Goal: Task Accomplishment & Management: Complete application form

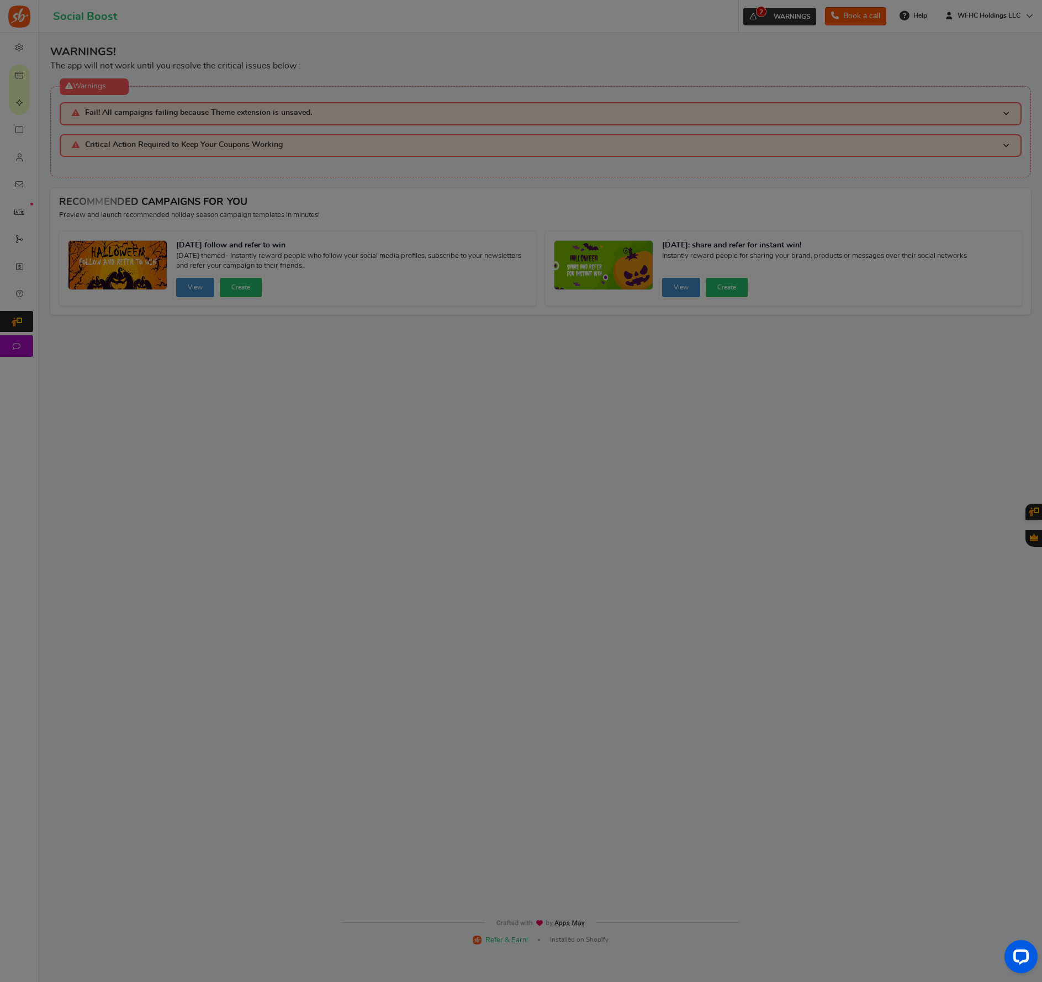
click at [765, 19] on body "For the best experience, view this on a desktop! Social Boost Book a call 2 WAR…" at bounding box center [521, 476] width 1042 height 953
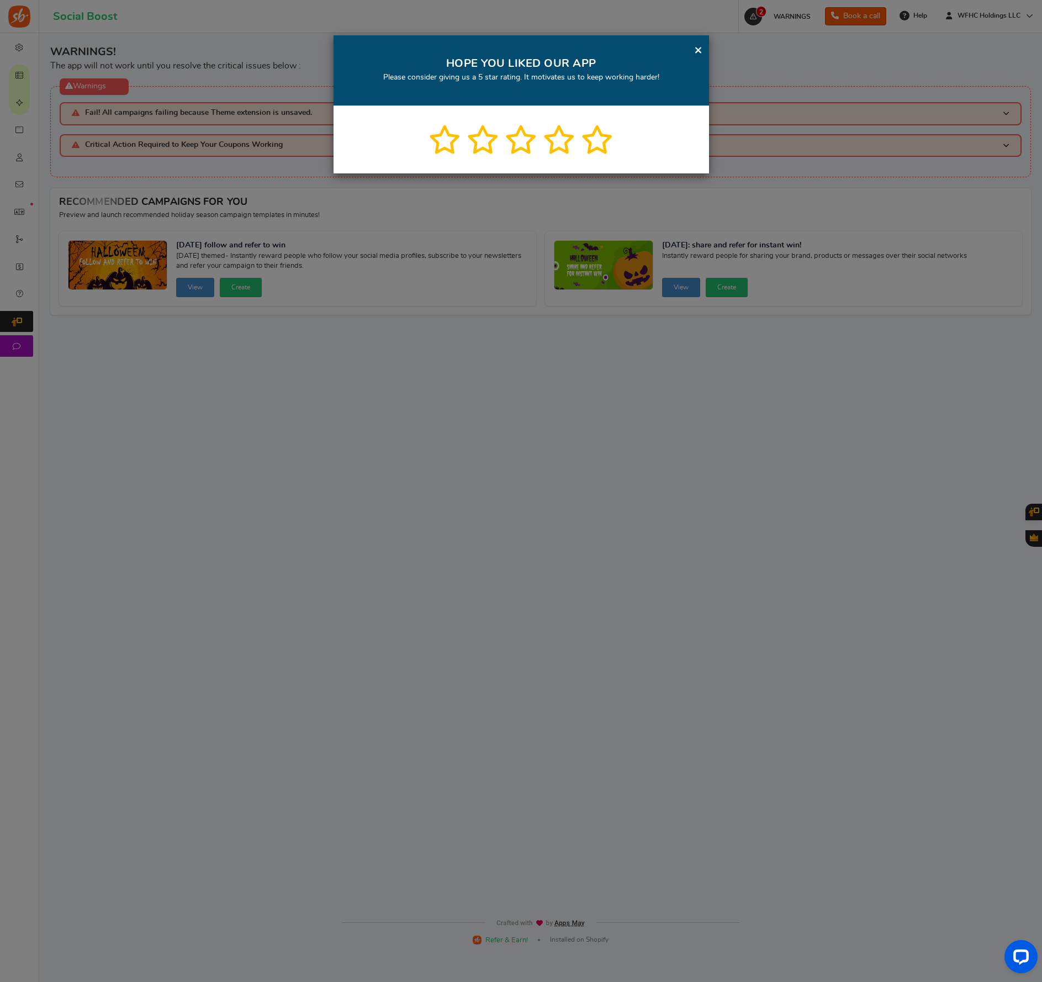
click at [698, 50] on link "×" at bounding box center [698, 50] width 8 height 14
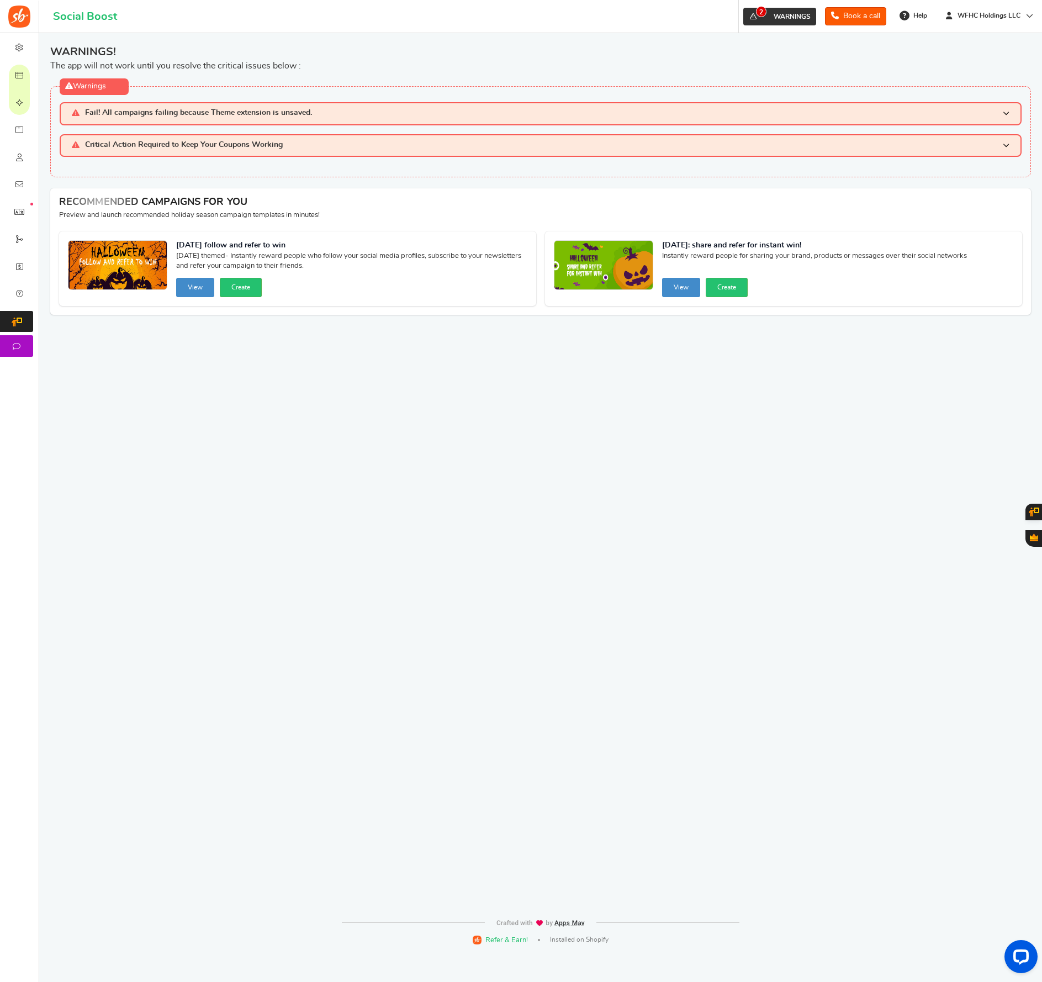
click at [757, 19] on span "2" at bounding box center [753, 17] width 18 height 18
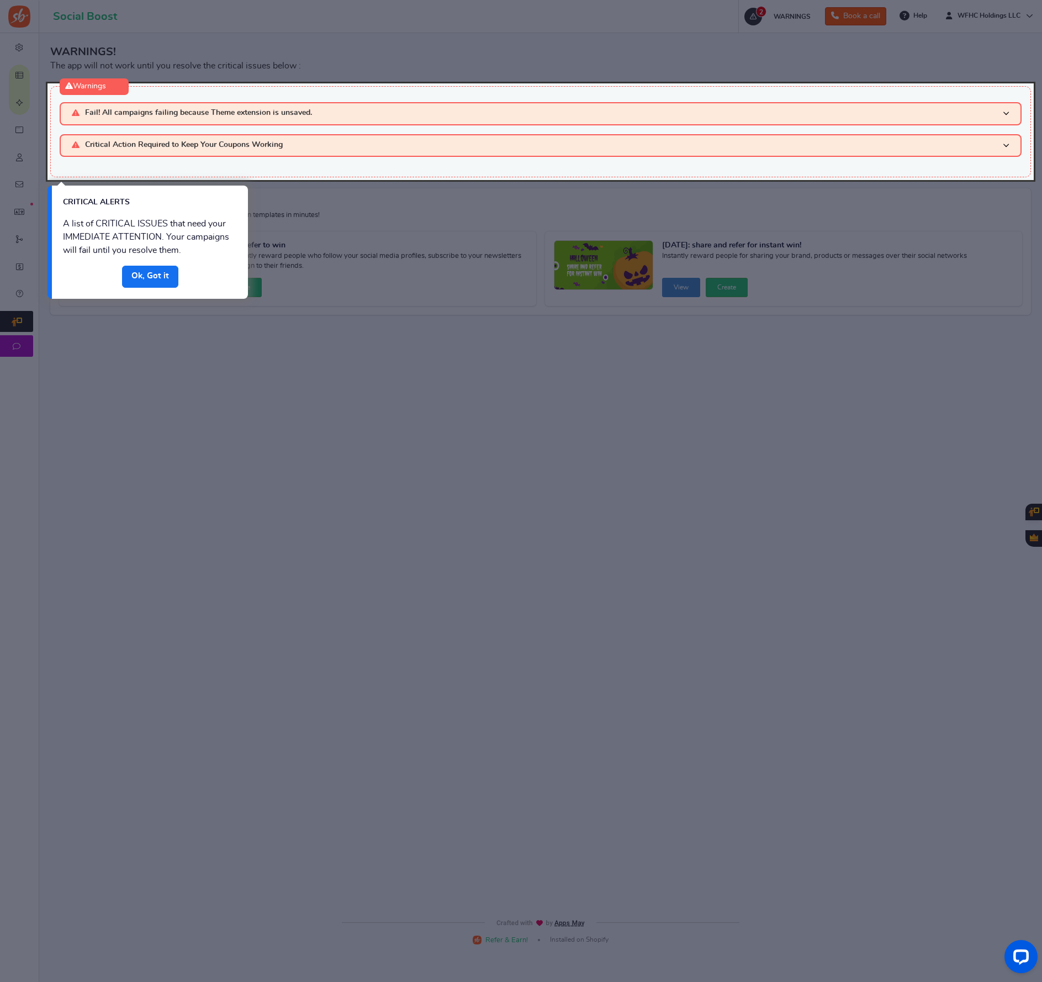
click at [164, 274] on link "Done" at bounding box center [150, 277] width 56 height 22
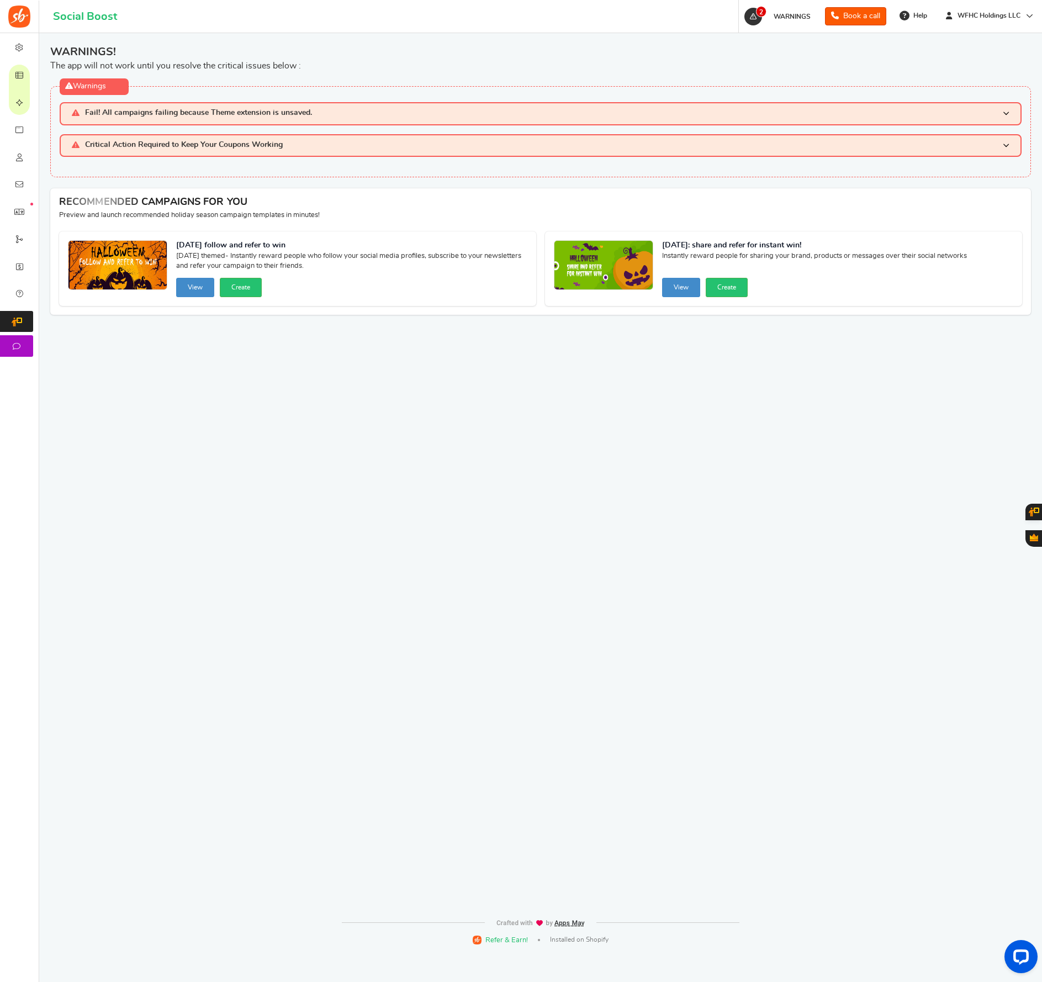
click at [332, 147] on h3 "Critical Action Required to Keep Your Coupons Working" at bounding box center [541, 145] width 962 height 23
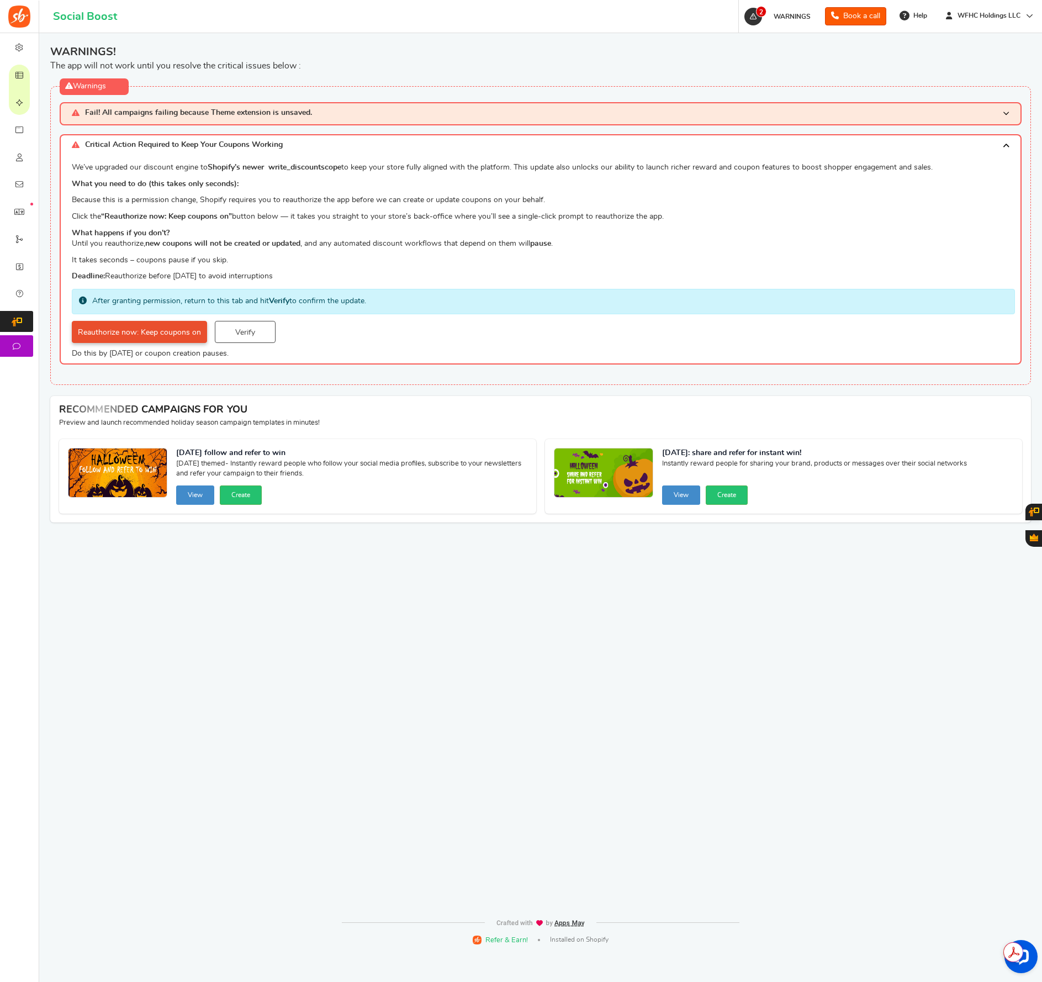
click at [168, 330] on link "Reauthorize now: Keep coupons on" at bounding box center [139, 332] width 135 height 22
click at [253, 335] on link "Verify" at bounding box center [245, 332] width 61 height 22
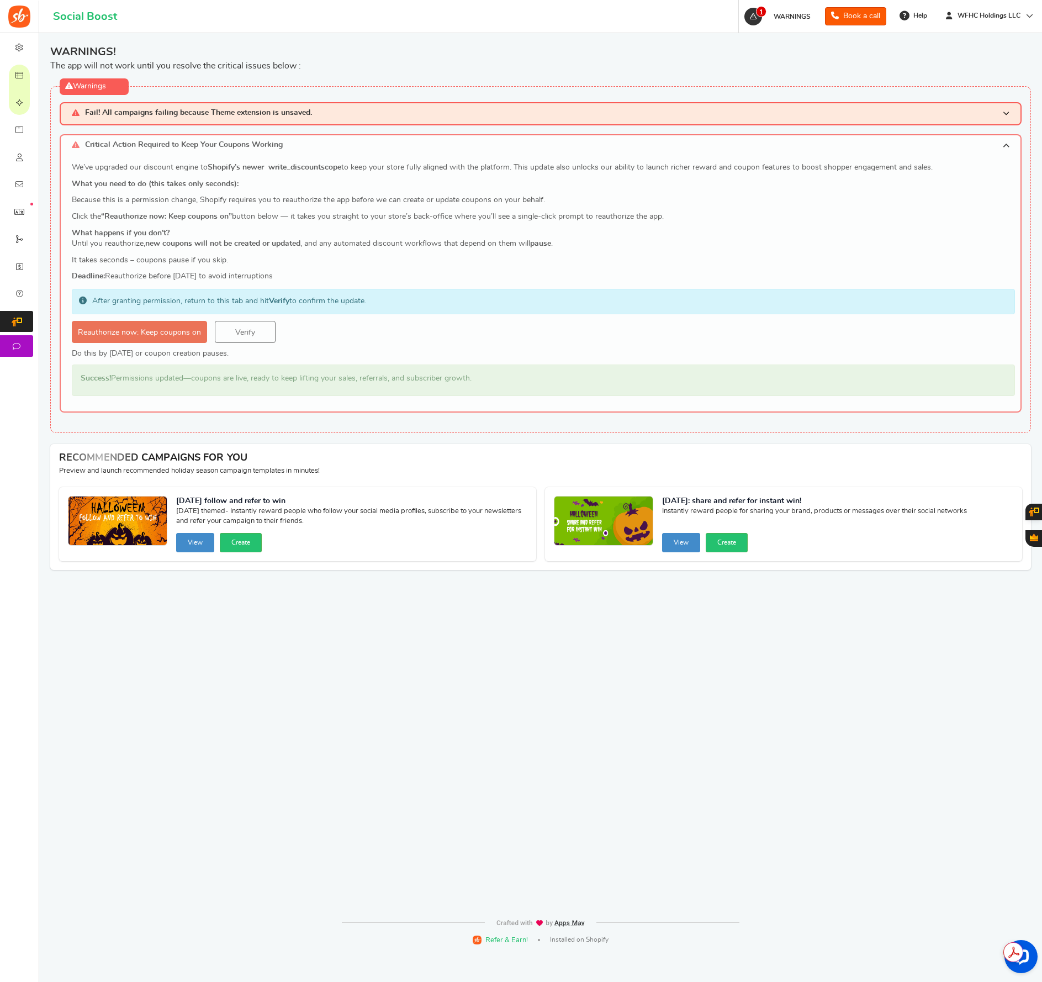
click at [397, 115] on h3 "Fail! All campaigns failing because Theme extension is unsaved." at bounding box center [541, 113] width 962 height 23
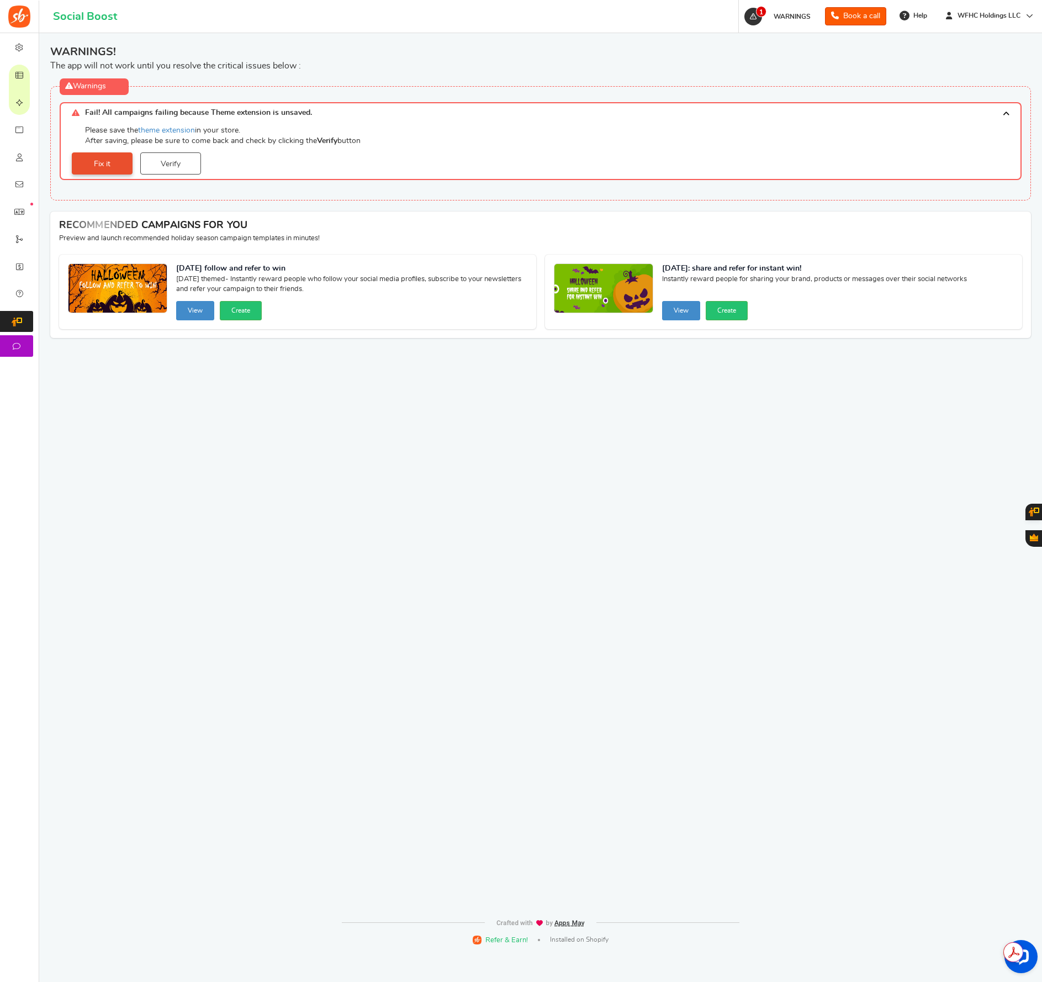
click at [130, 164] on link "Fix it" at bounding box center [102, 163] width 61 height 22
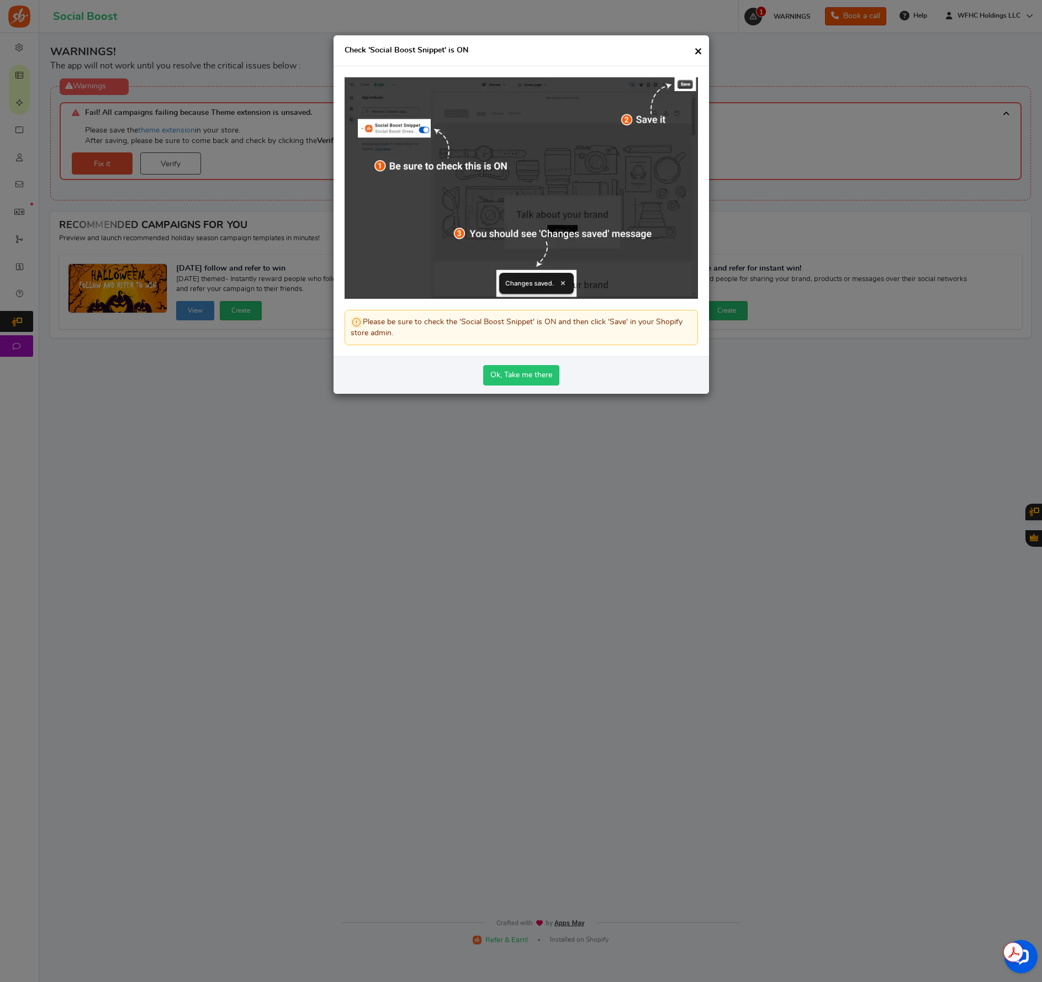
click at [535, 382] on link "Ok, Take me there" at bounding box center [521, 375] width 76 height 20
drag, startPoint x: 699, startPoint y: 51, endPoint x: 661, endPoint y: 59, distance: 38.9
click at [699, 51] on span "×" at bounding box center [698, 51] width 8 height 14
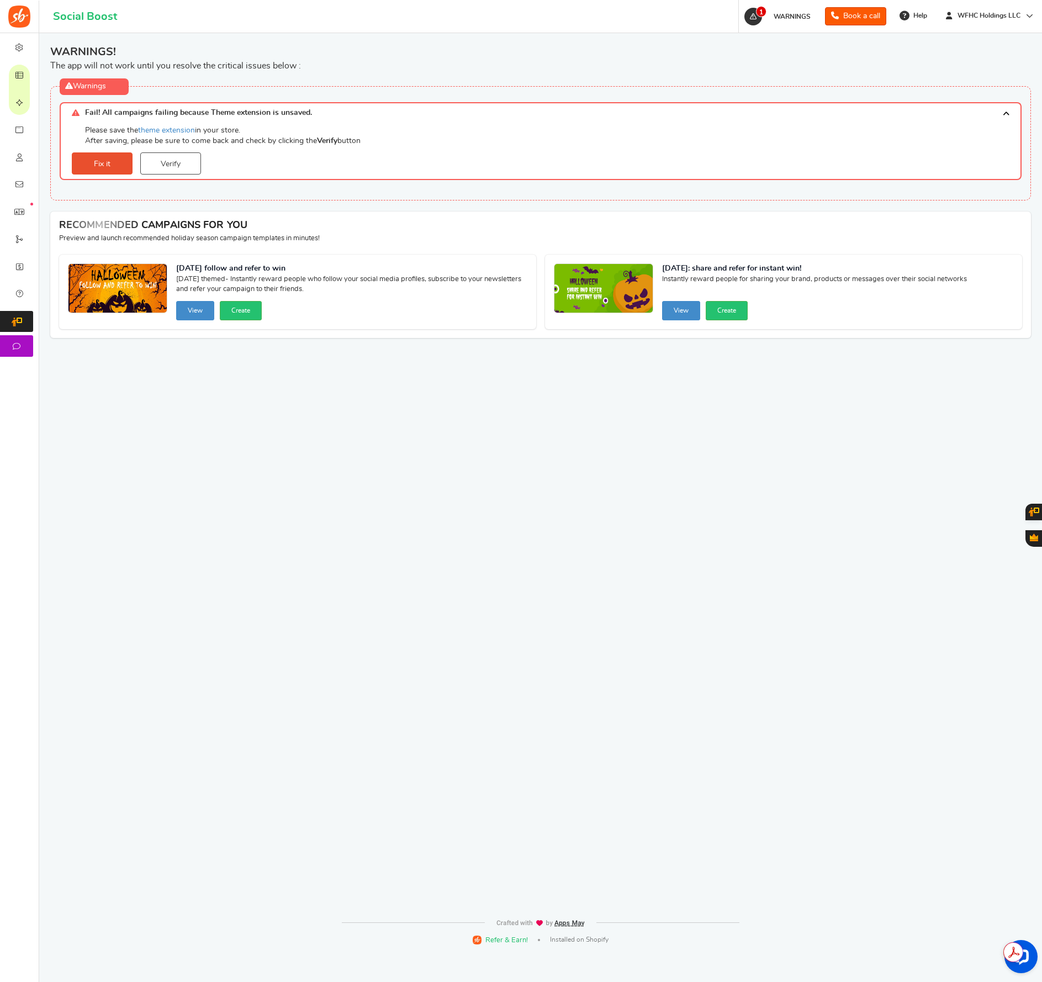
click at [179, 165] on link "Verify" at bounding box center [170, 163] width 61 height 22
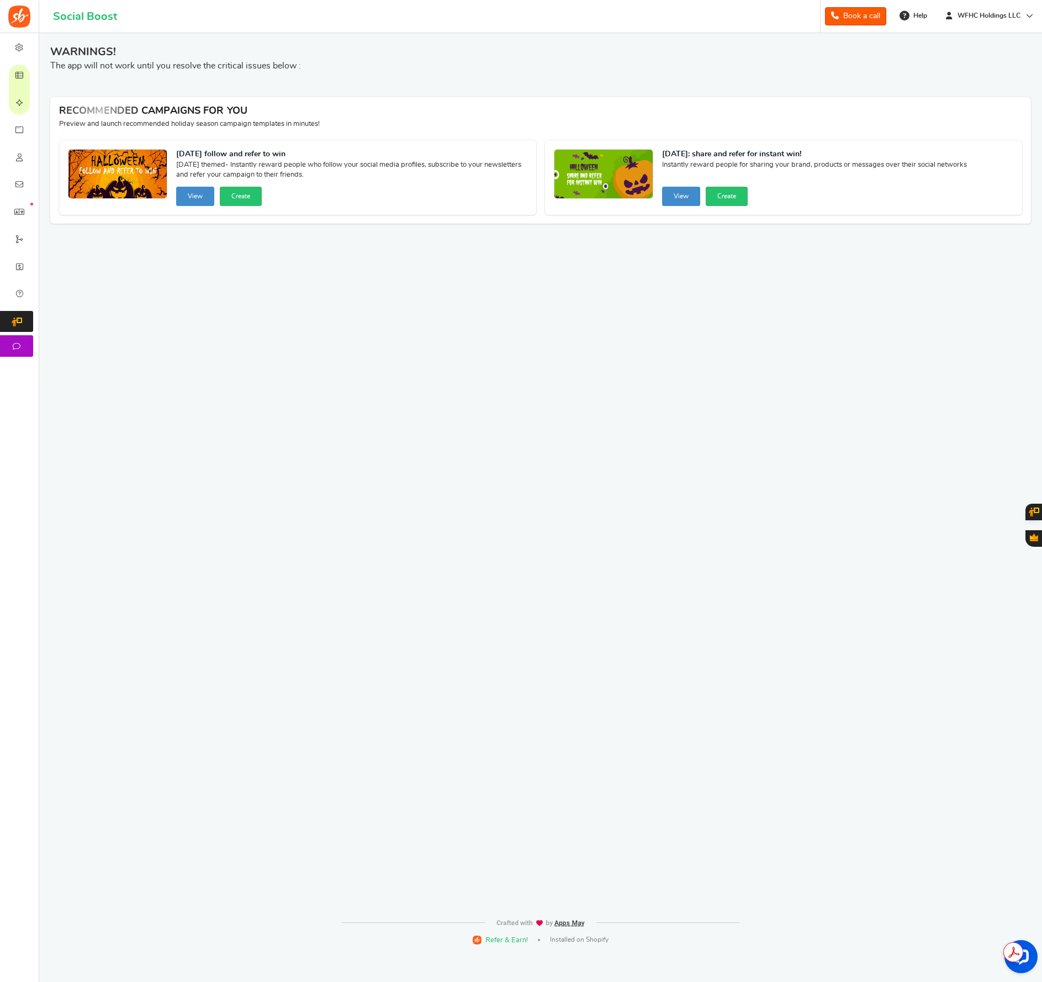
click at [0, 0] on span "Campaigns" at bounding box center [0, 0] width 0 height 0
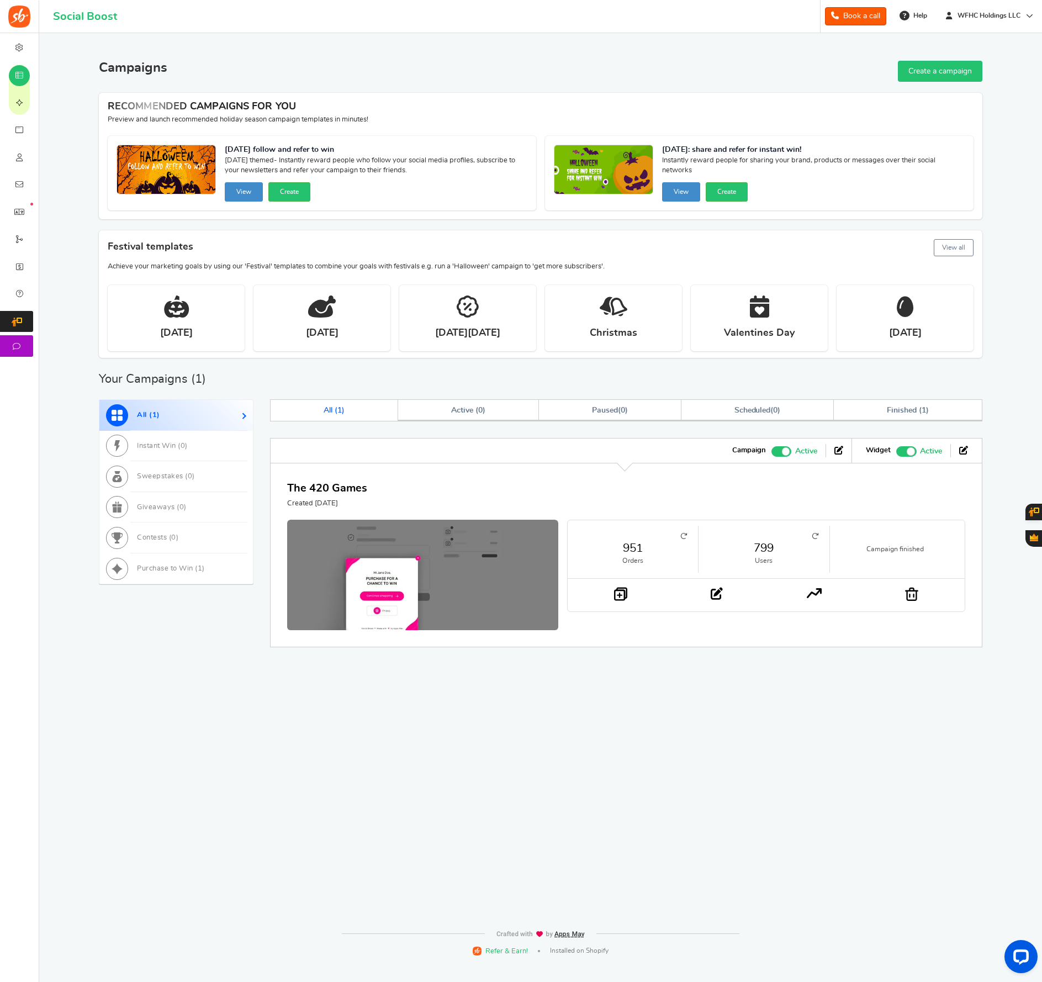
click at [910, 453] on span at bounding box center [910, 451] width 8 height 8
click at [896, 453] on input "Recommended: TURN ON Active Paused" at bounding box center [896, 449] width 0 height 7
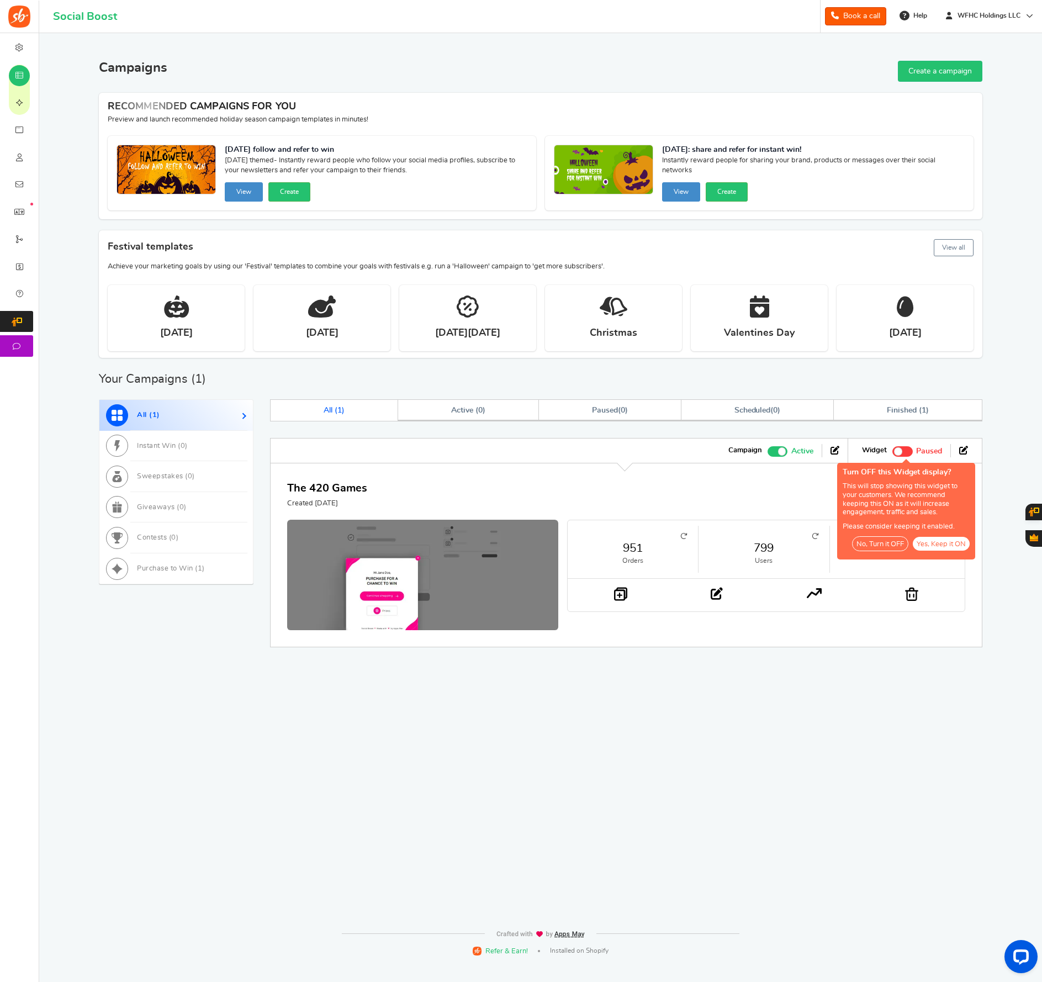
click at [786, 450] on span at bounding box center [777, 451] width 20 height 10
click at [771, 450] on input "Active Paused" at bounding box center [771, 449] width 0 height 7
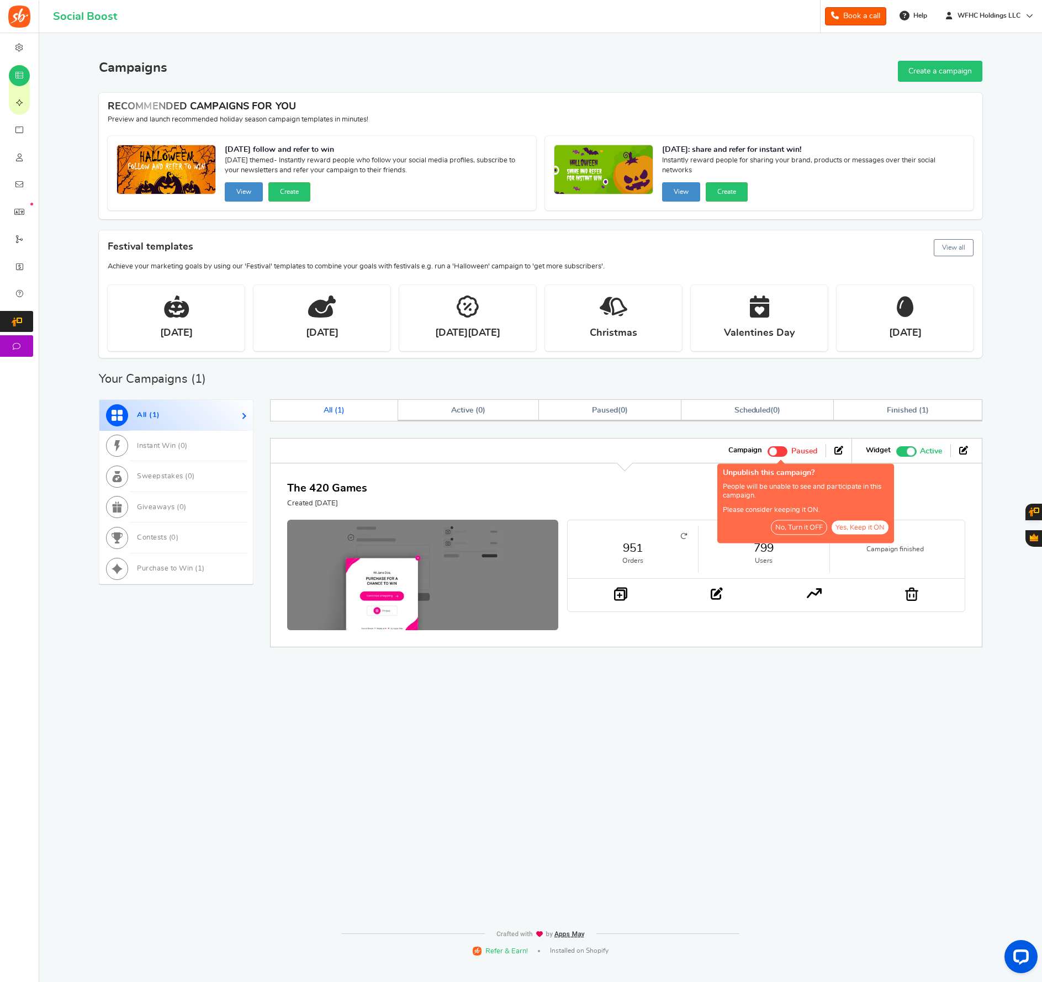
click at [810, 531] on button "No, Turn it OFF" at bounding box center [799, 526] width 56 height 15
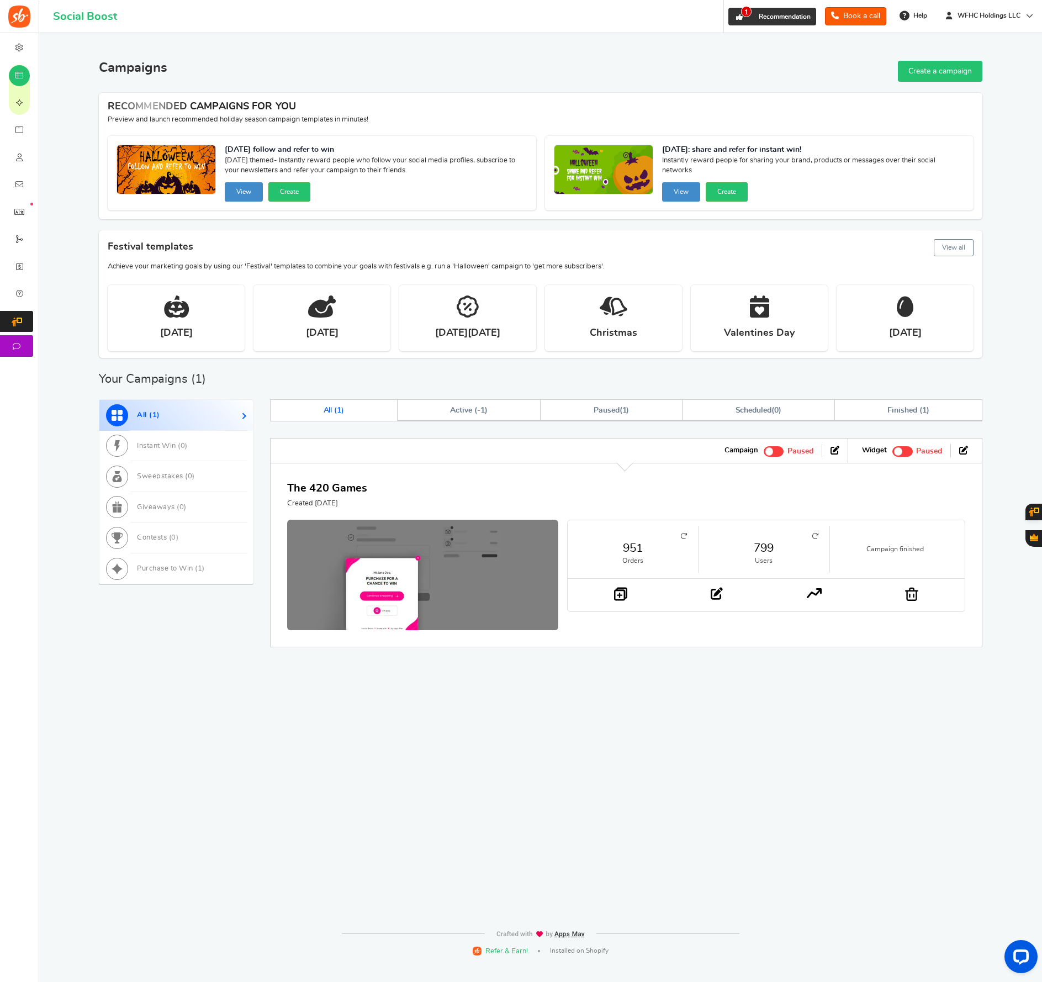
click at [744, 18] on link "1 Recommendation" at bounding box center [772, 17] width 88 height 18
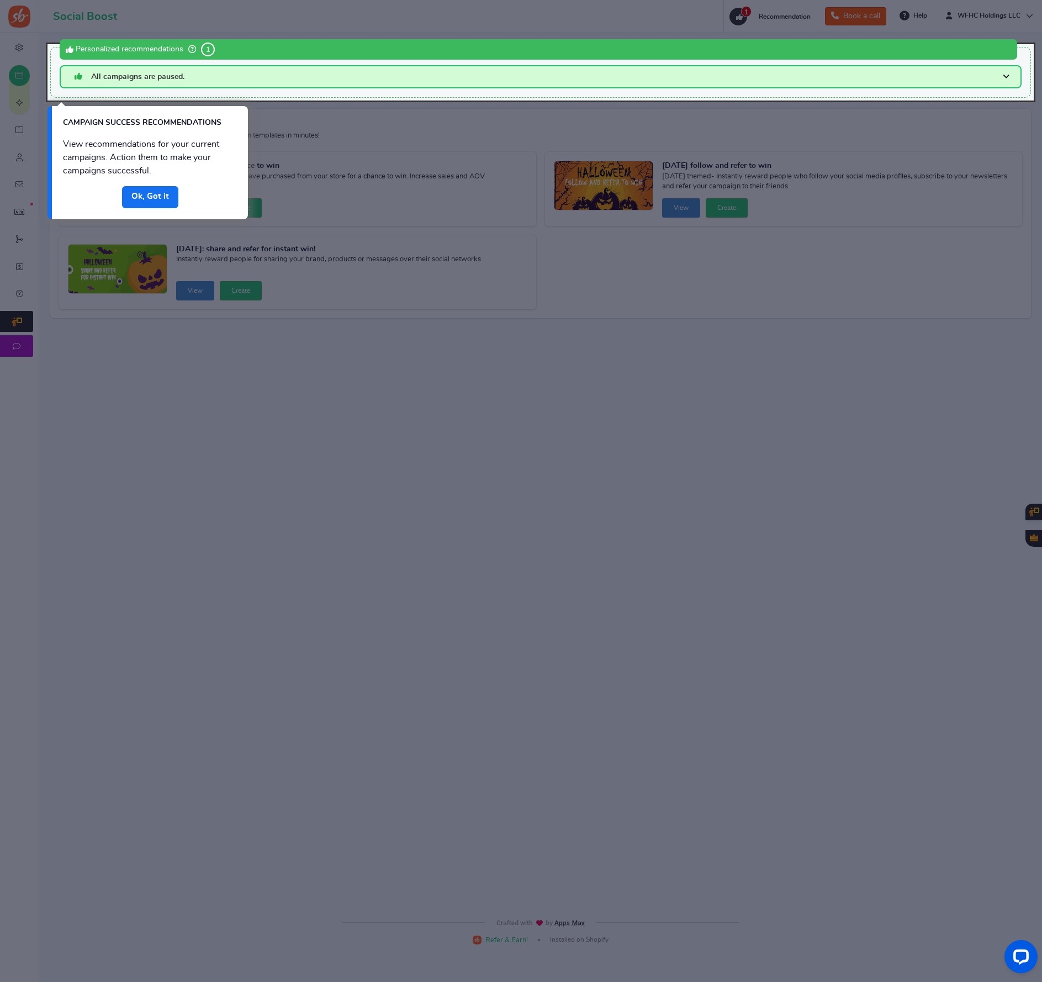
click at [159, 189] on link "Done" at bounding box center [150, 197] width 56 height 22
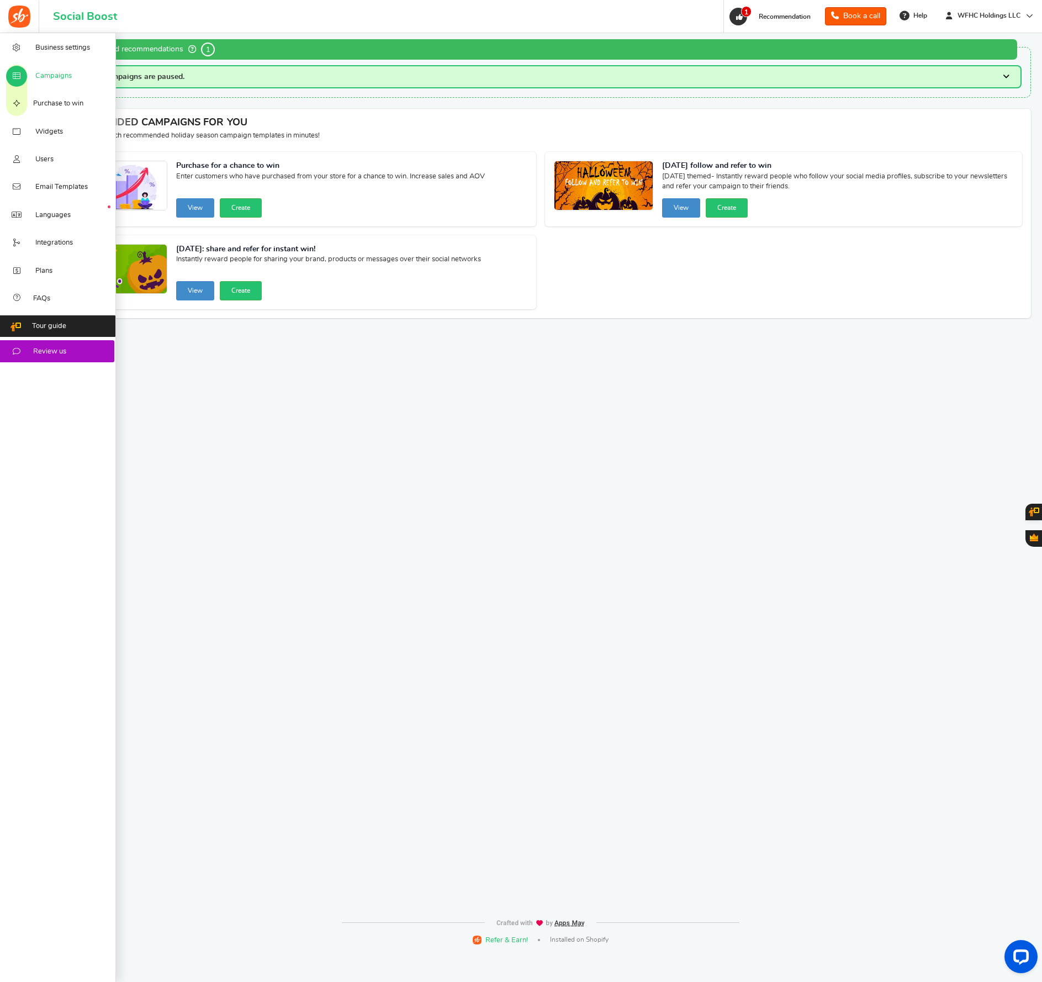
click at [45, 78] on span "Campaigns" at bounding box center [53, 76] width 36 height 10
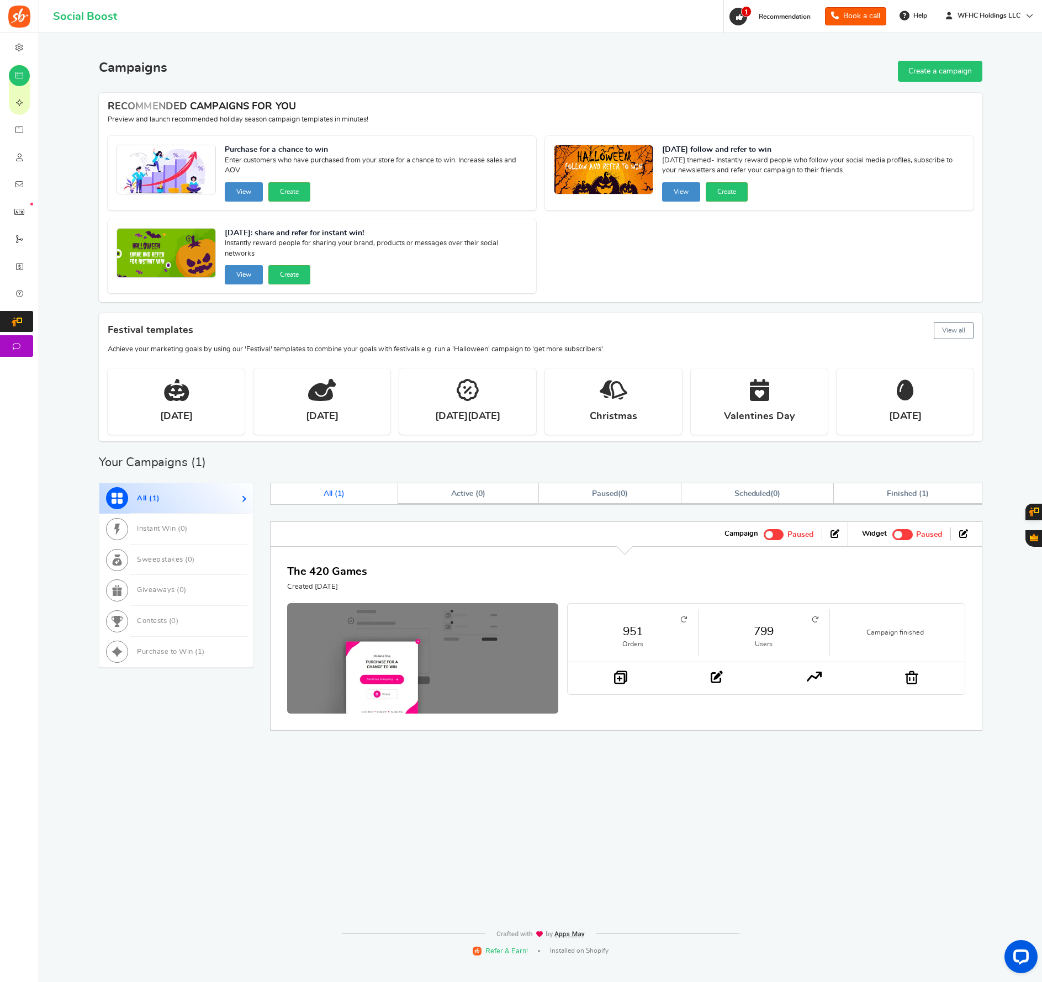
click at [903, 67] on link "Create a campaign" at bounding box center [940, 71] width 84 height 21
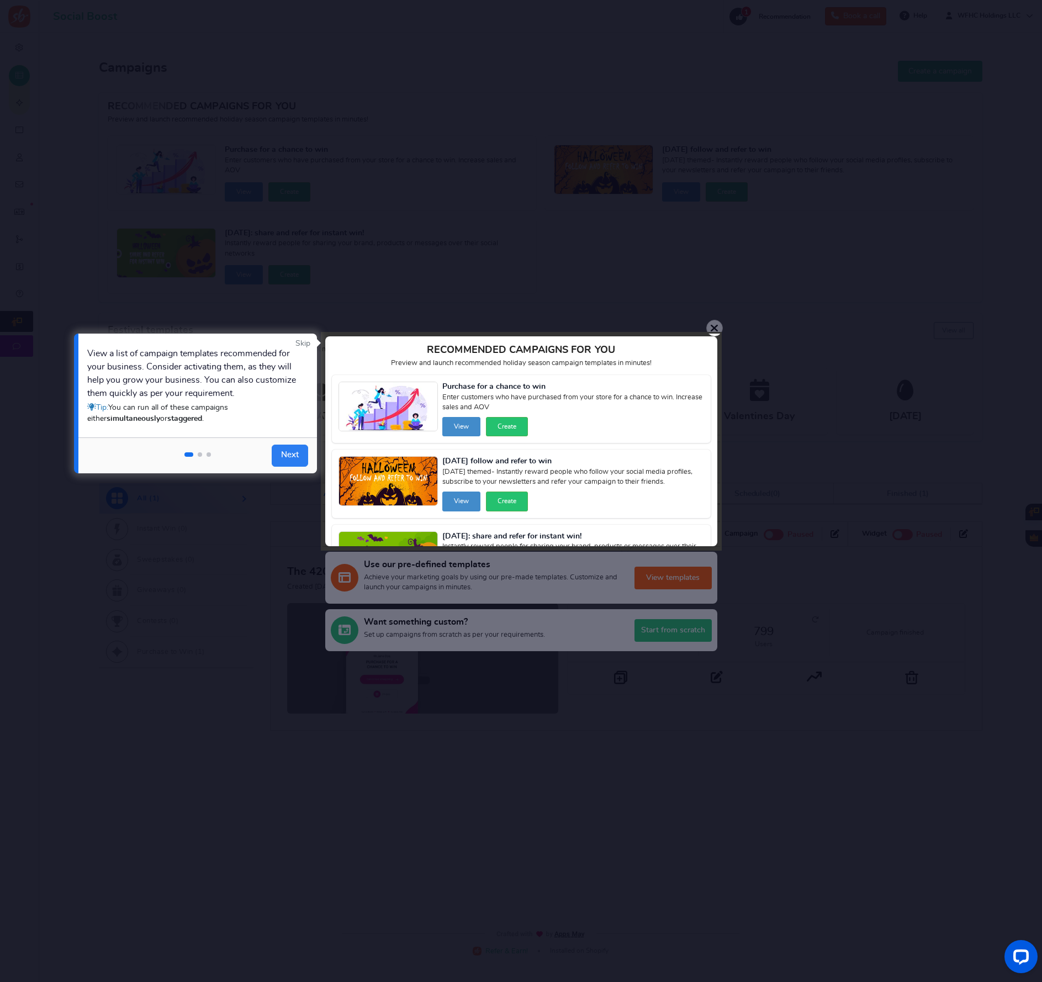
click at [287, 457] on link "Next" at bounding box center [290, 455] width 36 height 22
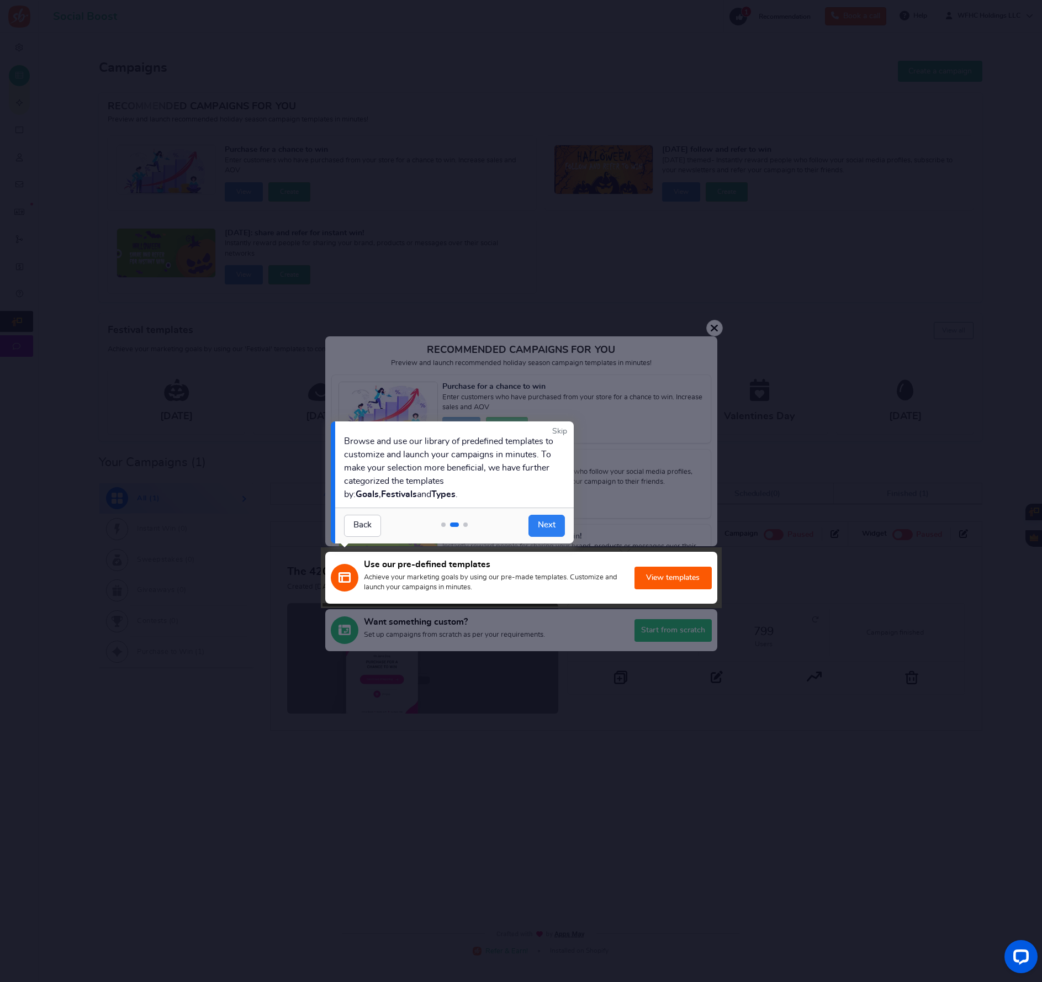
click at [549, 526] on link "Next" at bounding box center [546, 526] width 36 height 22
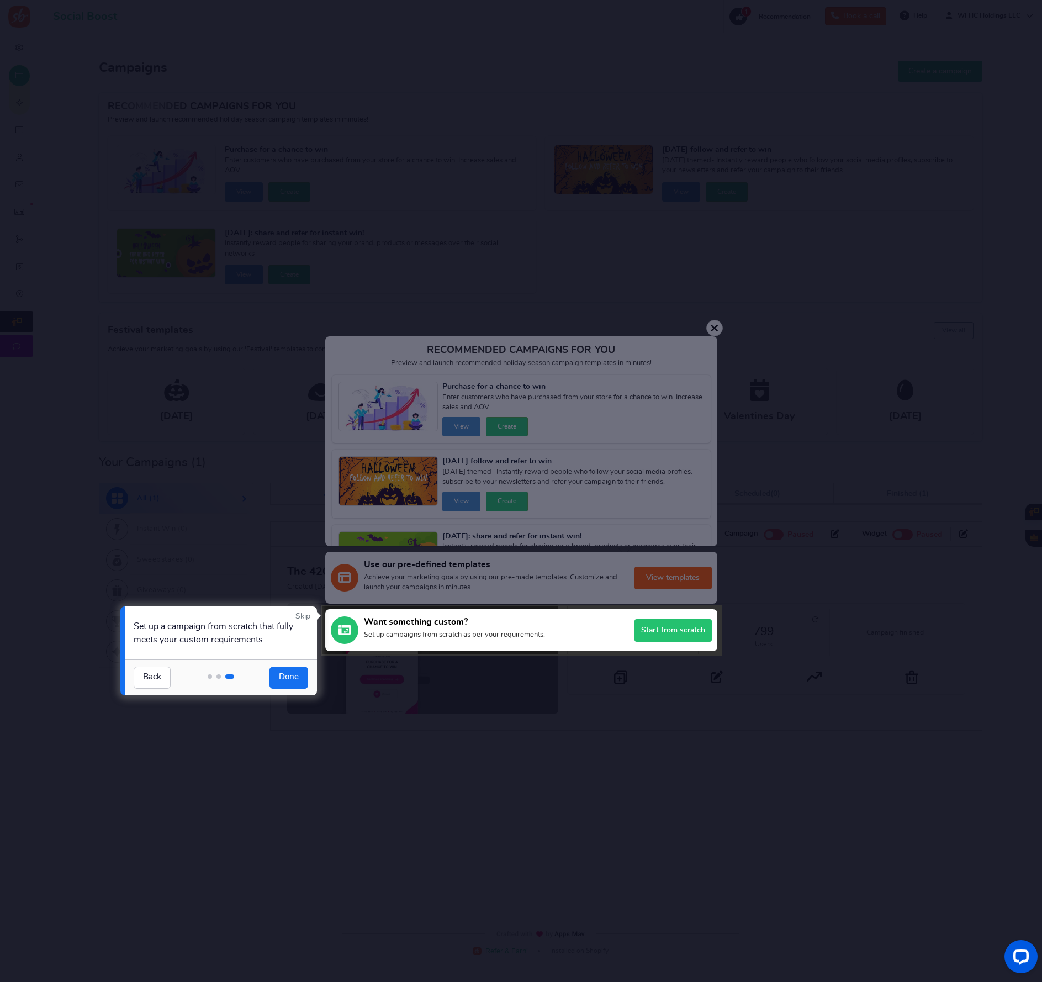
drag, startPoint x: 283, startPoint y: 675, endPoint x: 284, endPoint y: 670, distance: 5.8
click at [282, 675] on link "Done" at bounding box center [288, 677] width 39 height 22
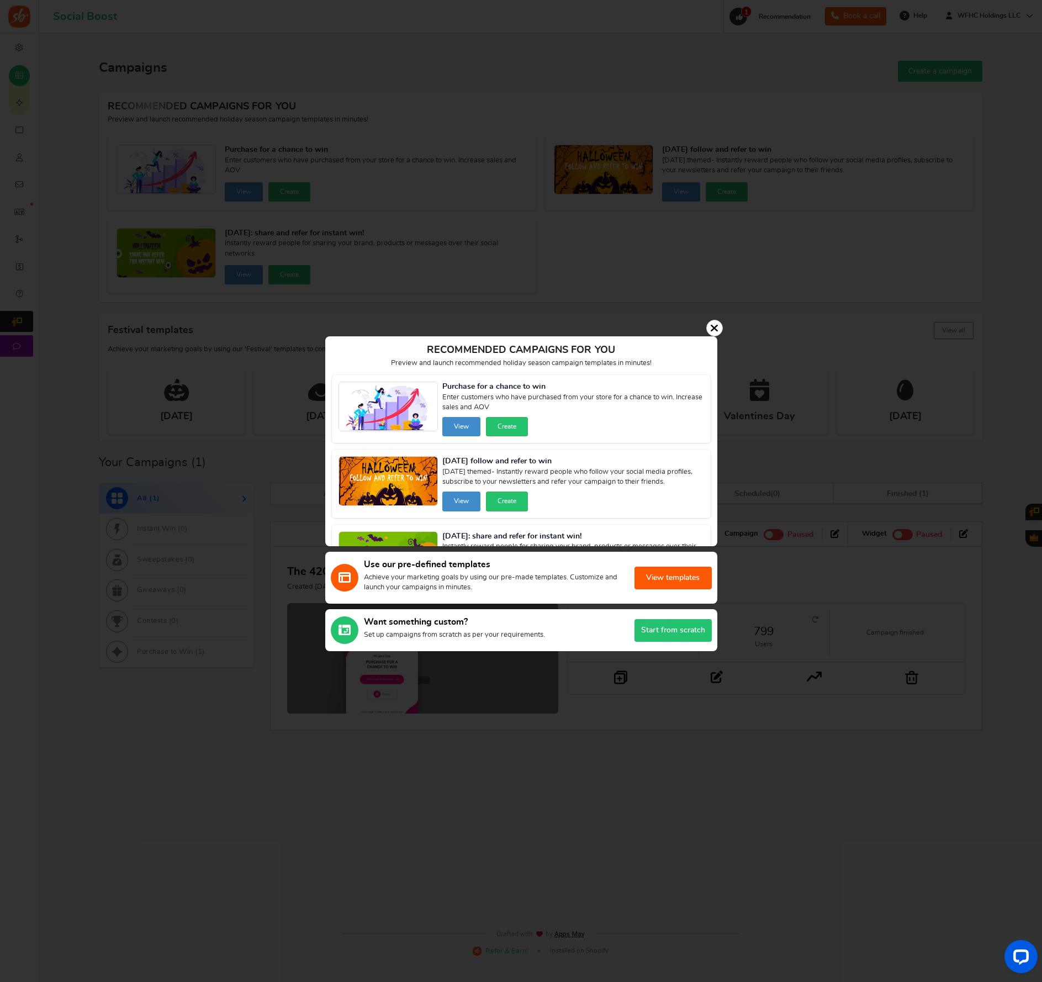
click at [585, 402] on span "Enter customers who have purchased from your store for a chance to win. Increas…" at bounding box center [573, 403] width 262 height 20
click at [506, 427] on button "Create" at bounding box center [507, 426] width 42 height 19
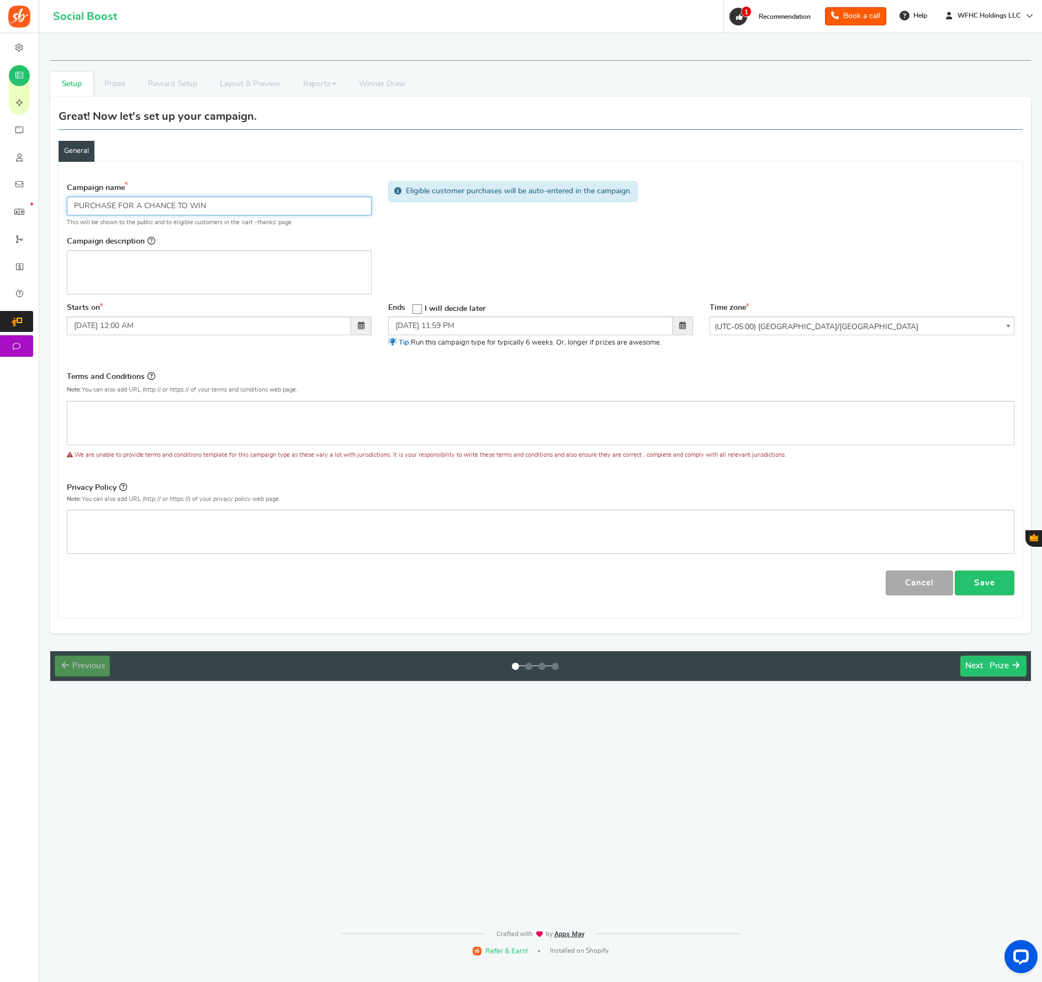
drag, startPoint x: 231, startPoint y: 209, endPoint x: 199, endPoint y: 226, distance: 36.1
click at [73, 208] on input "PURCHASE FOR A CHANCE TO WIN" at bounding box center [219, 206] width 305 height 19
type input "WILD $1,000 GIVEAWAY"
click at [168, 278] on div "Editor, competition_desc" at bounding box center [219, 272] width 305 height 44
click at [172, 365] on div "Campaign name Display Title shown publicly WILD $1,000 GIVEAWAY This will be sh…" at bounding box center [540, 386] width 947 height 420
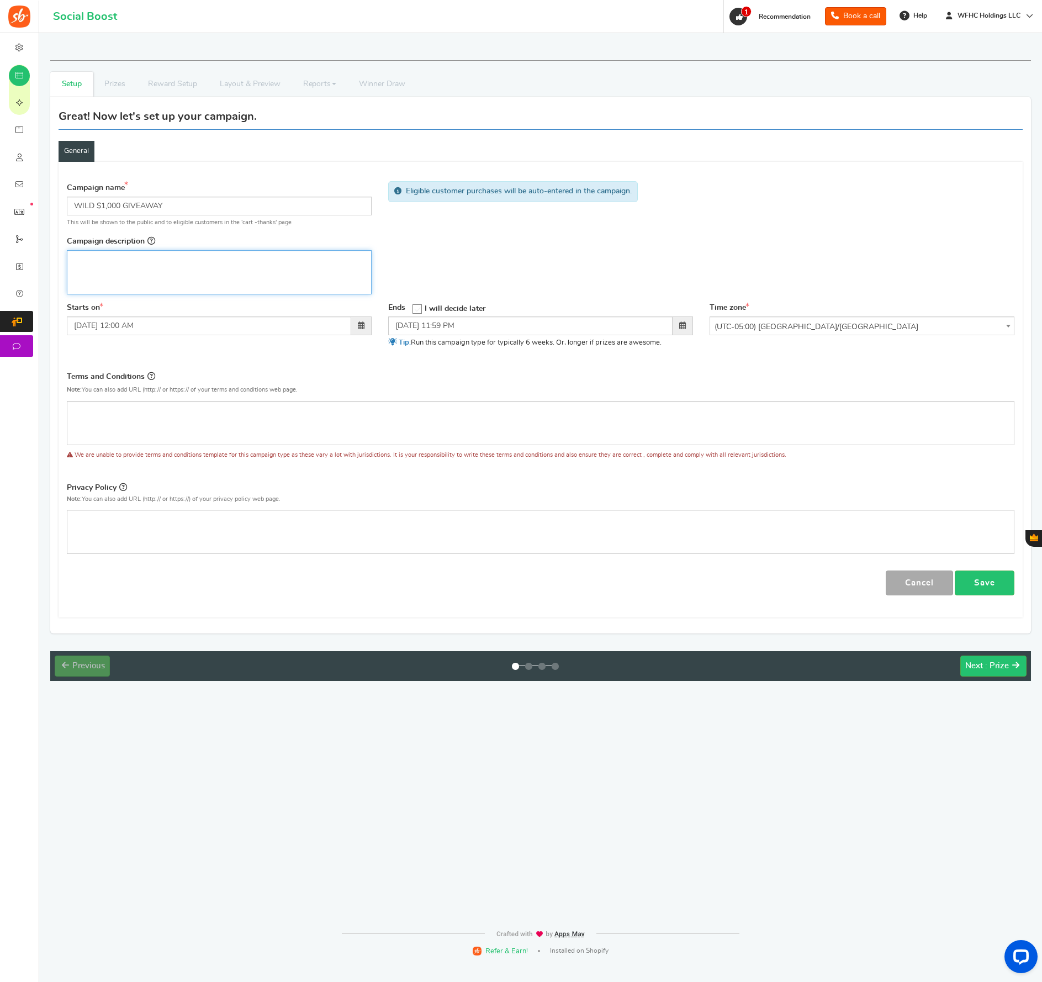
click at [176, 277] on div "Editor, competition_desc" at bounding box center [219, 272] width 305 height 44
click at [439, 268] on div "Campaign name Display Title shown publicly WILD $1,000 GIVEAWAY This will be sh…" at bounding box center [541, 239] width 964 height 127
click at [360, 325] on span at bounding box center [361, 325] width 7 height 8
click at [184, 394] on td "12" at bounding box center [182, 396] width 19 height 17
click at [176, 478] on span at bounding box center [176, 482] width 71 height 18
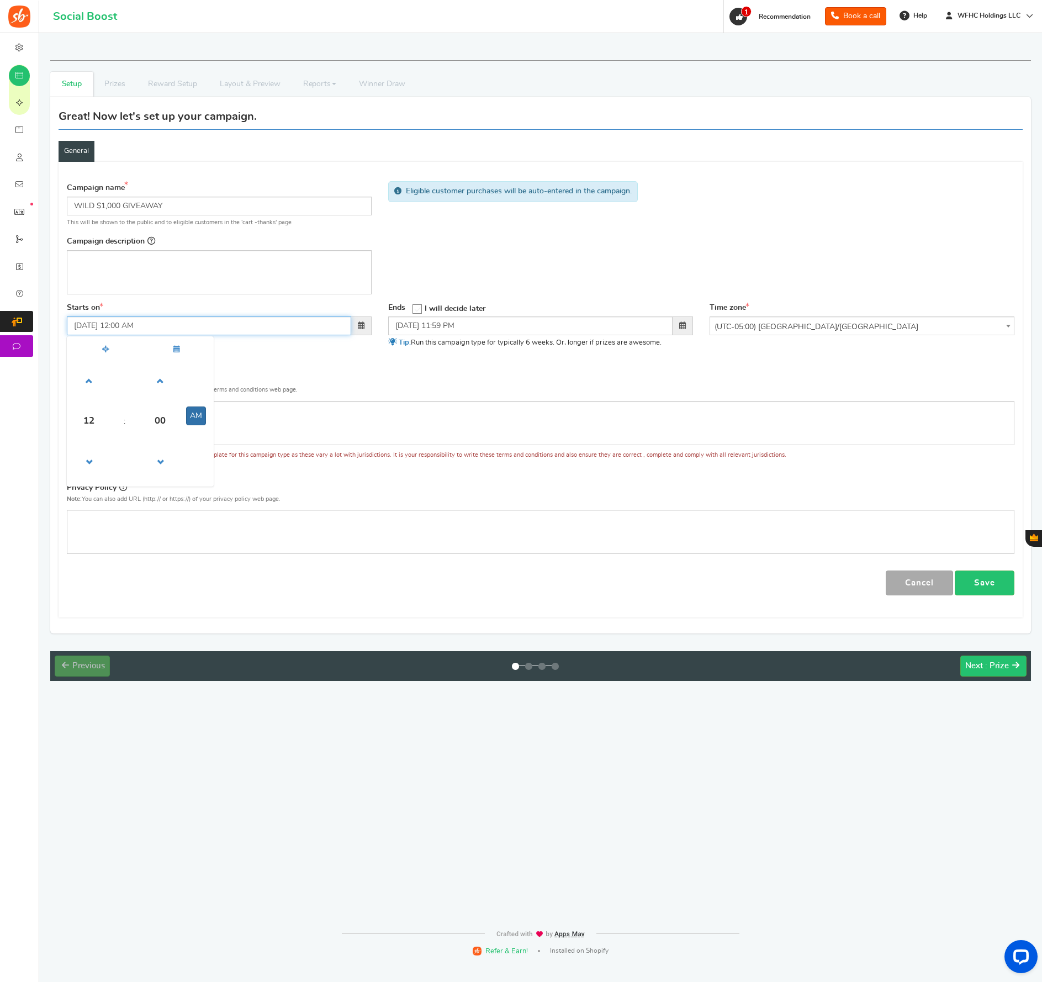
click at [192, 412] on button "AM" at bounding box center [196, 415] width 20 height 19
type input "[DATE] 12:00 PM"
click at [283, 379] on div "Terms and Conditions Use Rules Template Note: You can also add URL (http:// or …" at bounding box center [182, 385] width 231 height 31
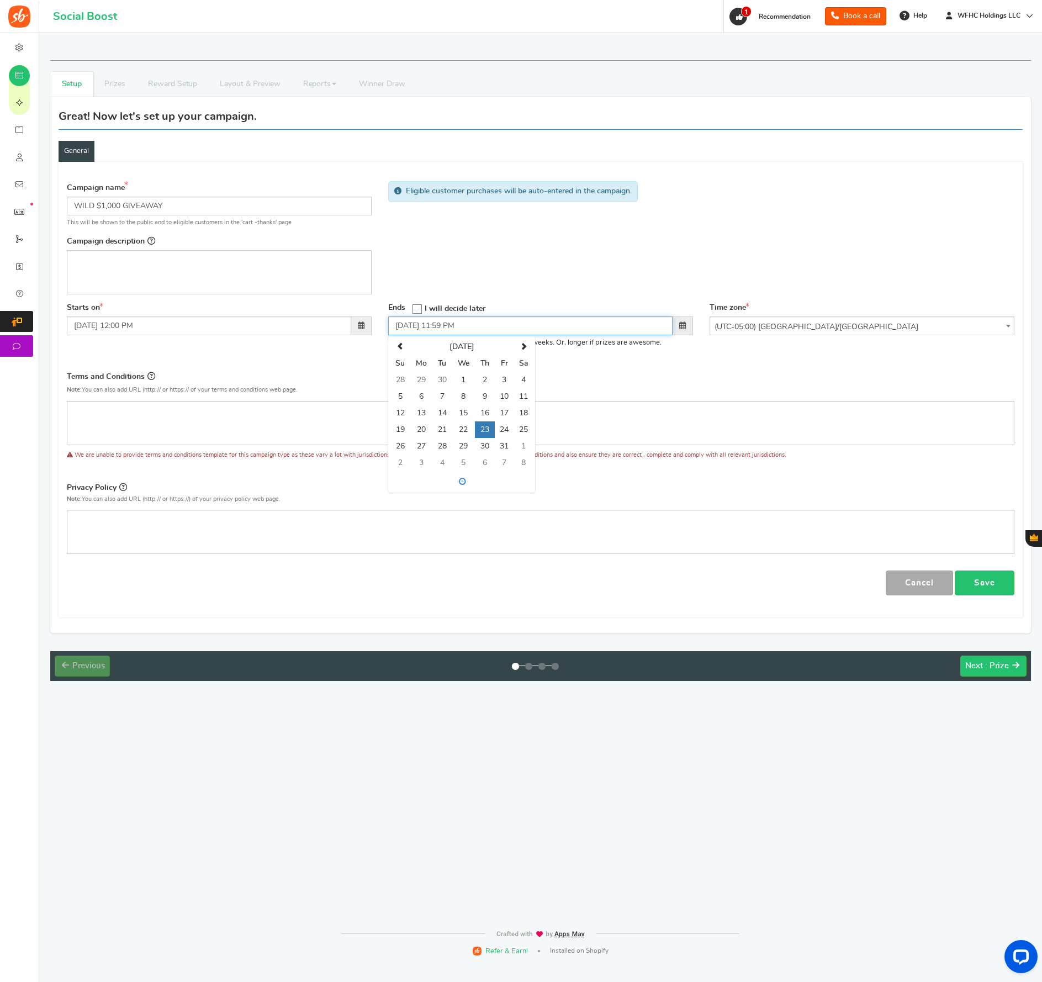
click at [501, 322] on input "[DATE] 11:59 PM" at bounding box center [530, 325] width 284 height 19
click at [462, 378] on td "1" at bounding box center [463, 380] width 23 height 17
click at [372, 365] on div "Campaign name Display Title shown publicly WILD $1,000 GIVEAWAY This will be sh…" at bounding box center [540, 386] width 947 height 420
click at [582, 328] on input "[DATE] 11:59 PM" at bounding box center [530, 325] width 284 height 19
click at [464, 482] on span at bounding box center [462, 482] width 142 height 18
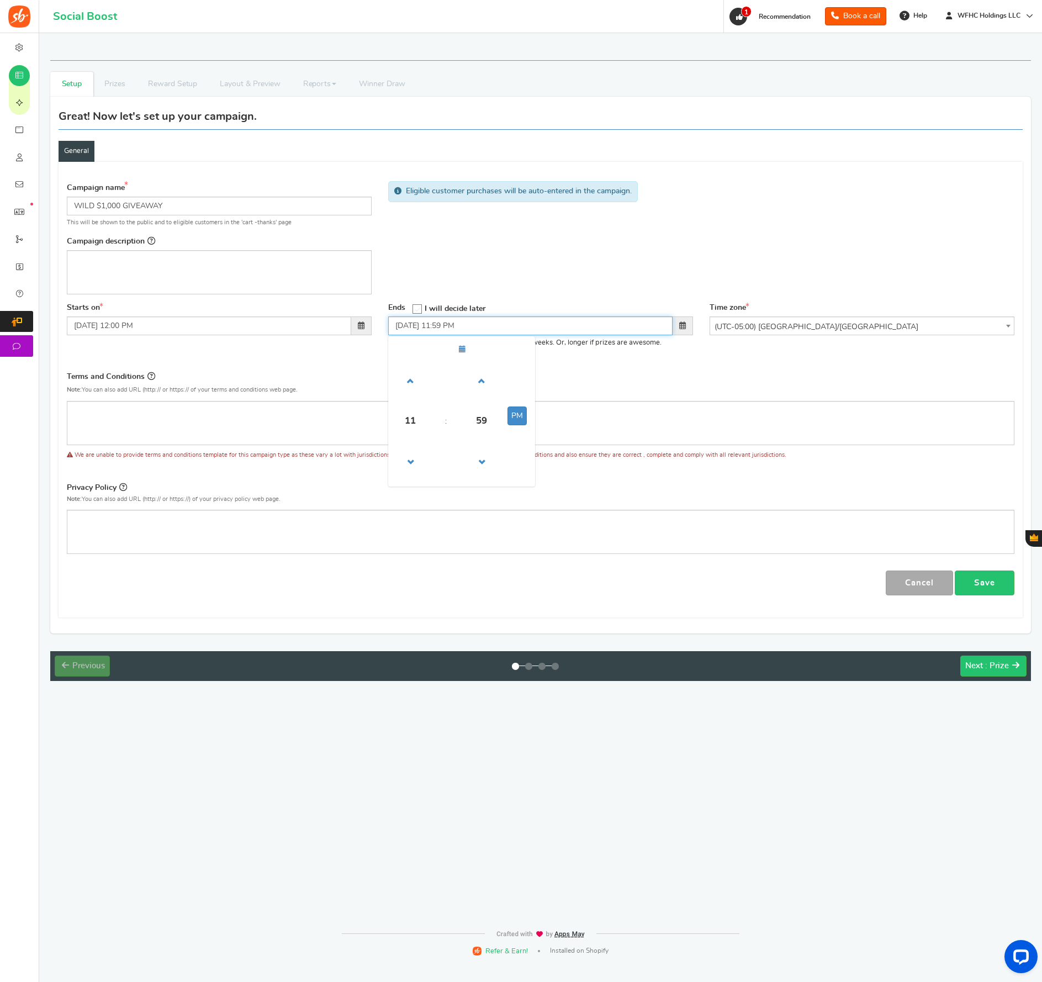
drag, startPoint x: 517, startPoint y: 420, endPoint x: 529, endPoint y: 429, distance: 15.0
click at [517, 420] on button "PM" at bounding box center [516, 415] width 19 height 19
click at [416, 380] on span at bounding box center [410, 381] width 30 height 30
click at [481, 381] on span at bounding box center [481, 381] width 30 height 30
drag, startPoint x: 411, startPoint y: 453, endPoint x: 445, endPoint y: 455, distance: 34.8
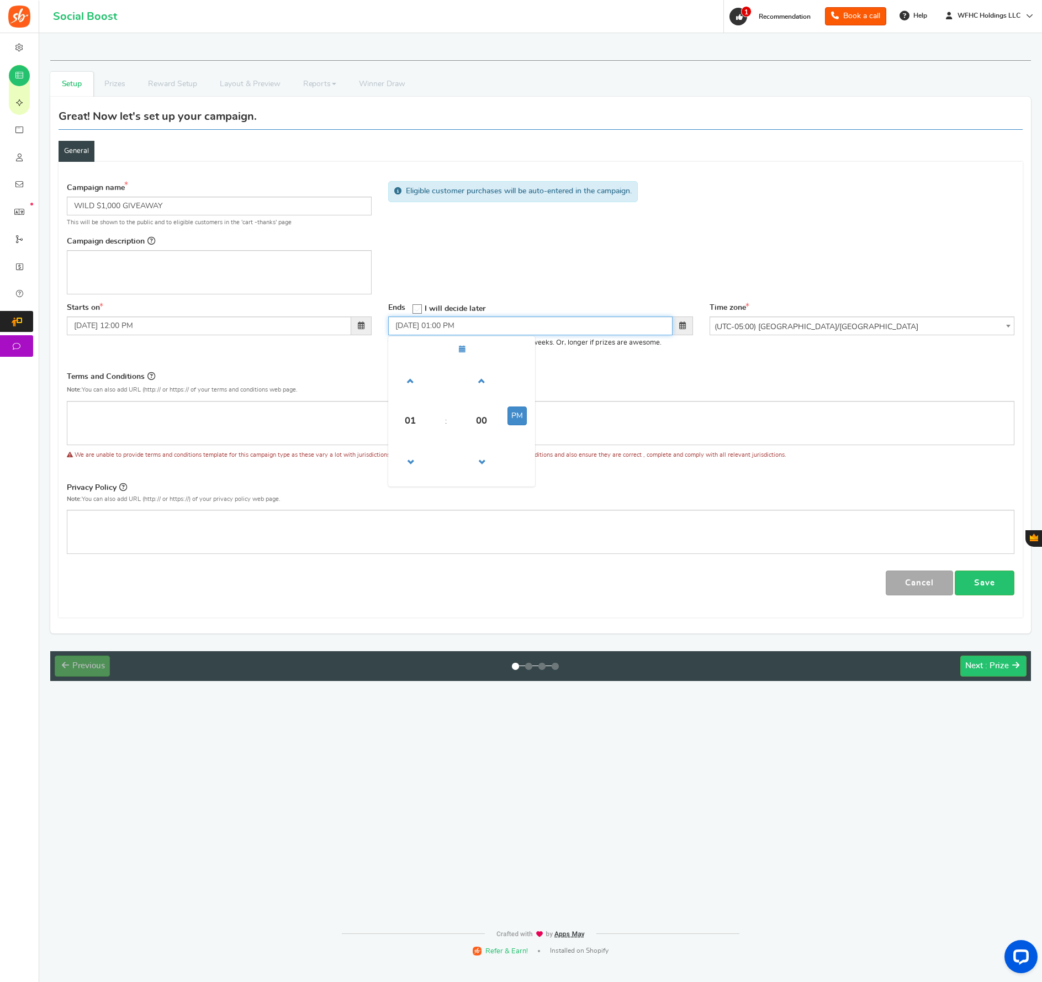
click at [411, 453] on span at bounding box center [410, 462] width 30 height 30
click at [523, 415] on button "PM" at bounding box center [516, 415] width 19 height 19
type input "[DATE] 12:00 AM"
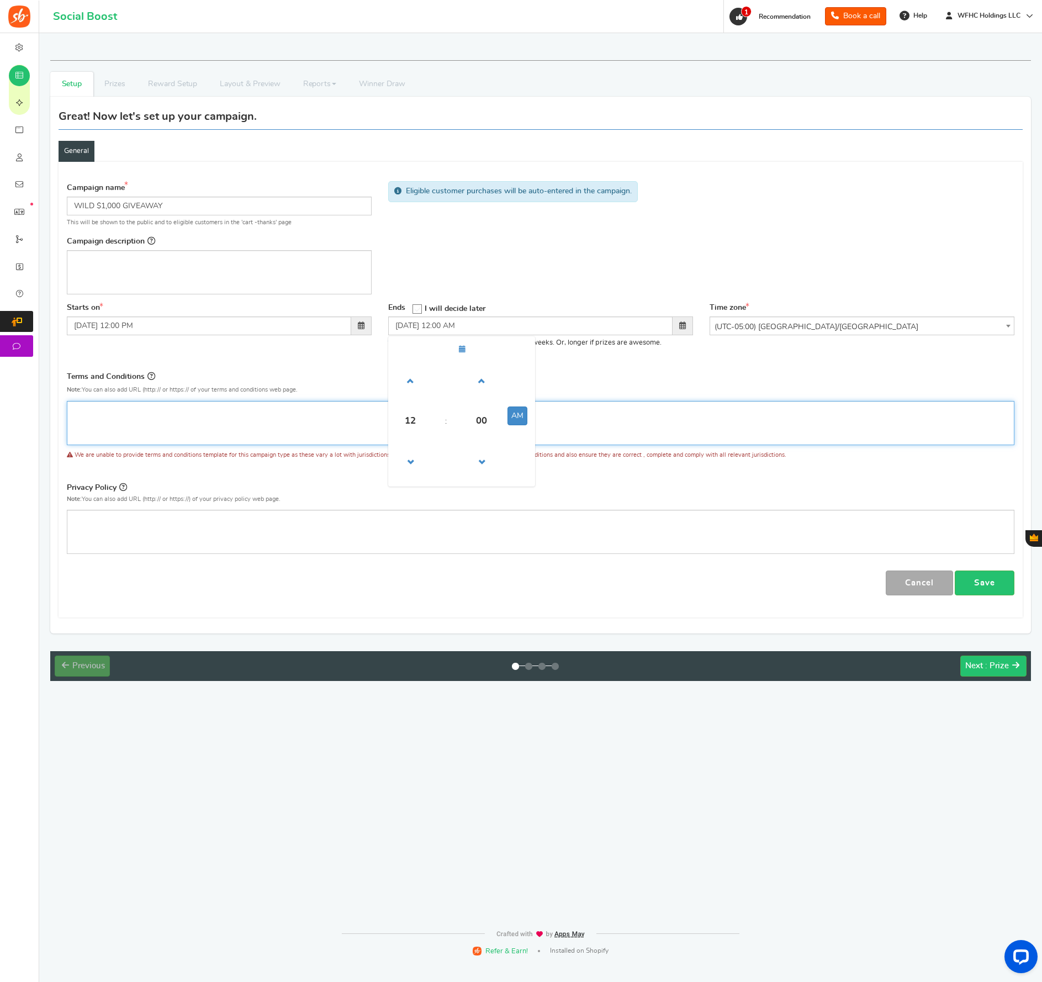
click at [580, 431] on div "Editor, competition_terms" at bounding box center [540, 423] width 947 height 44
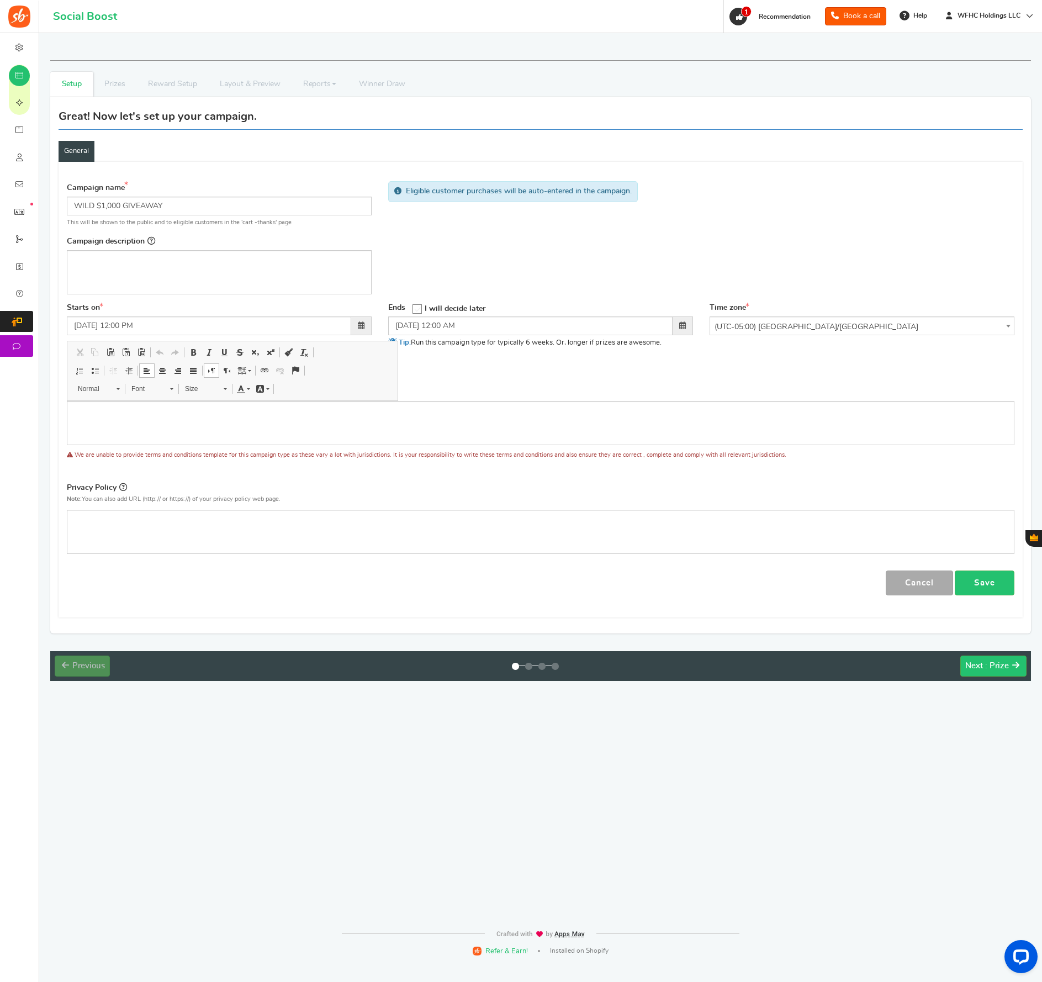
click at [561, 373] on div "Terms and Conditions Use Rules Template Note: You can also add URL (http:// or …" at bounding box center [540, 385] width 947 height 31
click at [909, 323] on span "(UTC-05:00) [GEOGRAPHIC_DATA]/[GEOGRAPHIC_DATA]" at bounding box center [862, 327] width 304 height 20
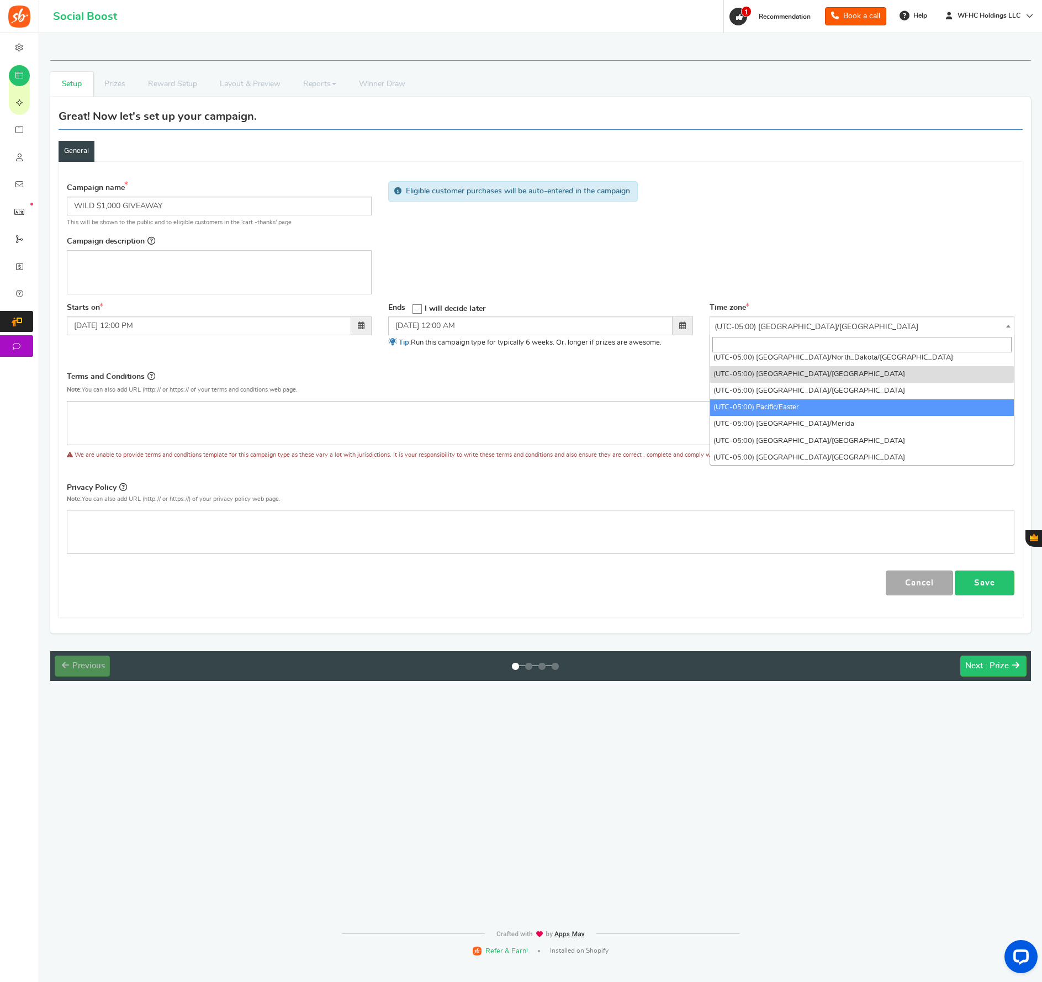
scroll to position [756, 0]
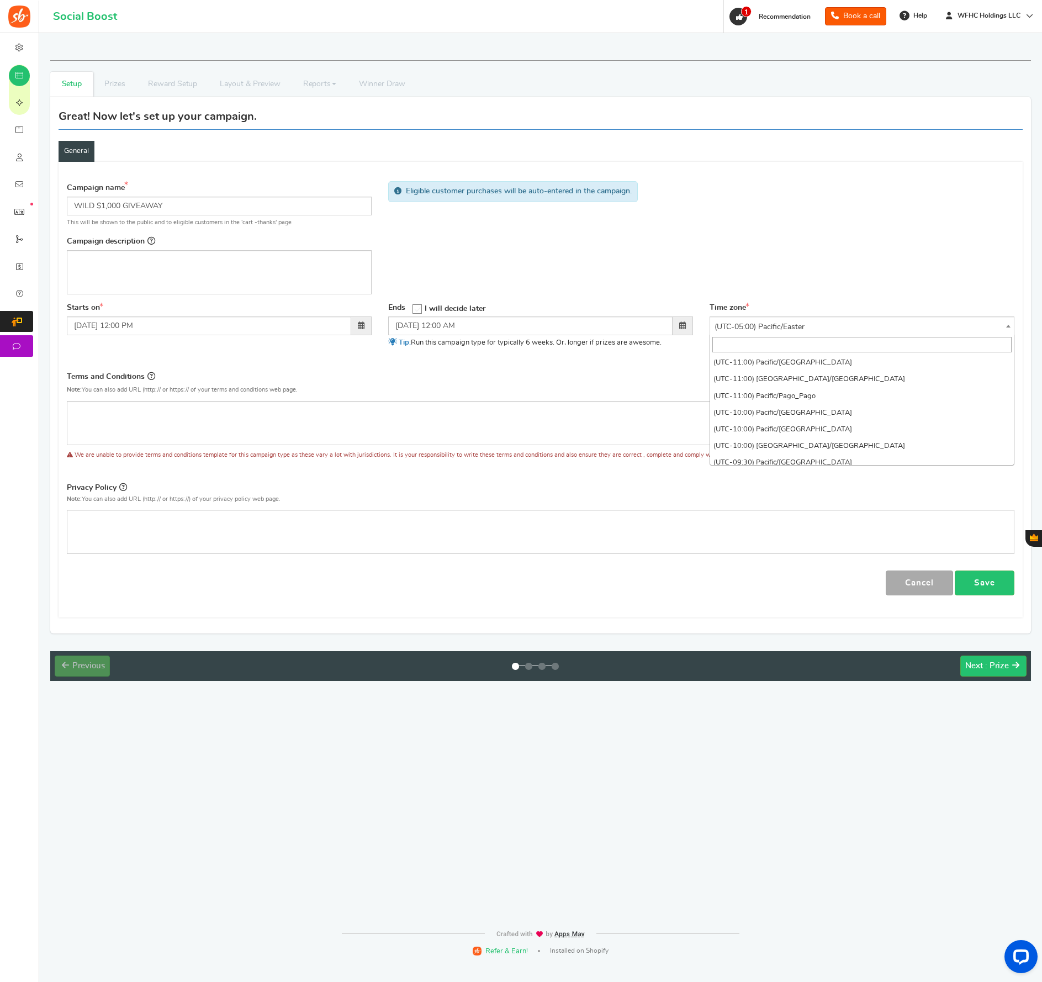
click at [846, 320] on span "(UTC-05:00) Pacific/Easter" at bounding box center [862, 327] width 304 height 20
select select "America/New_York"
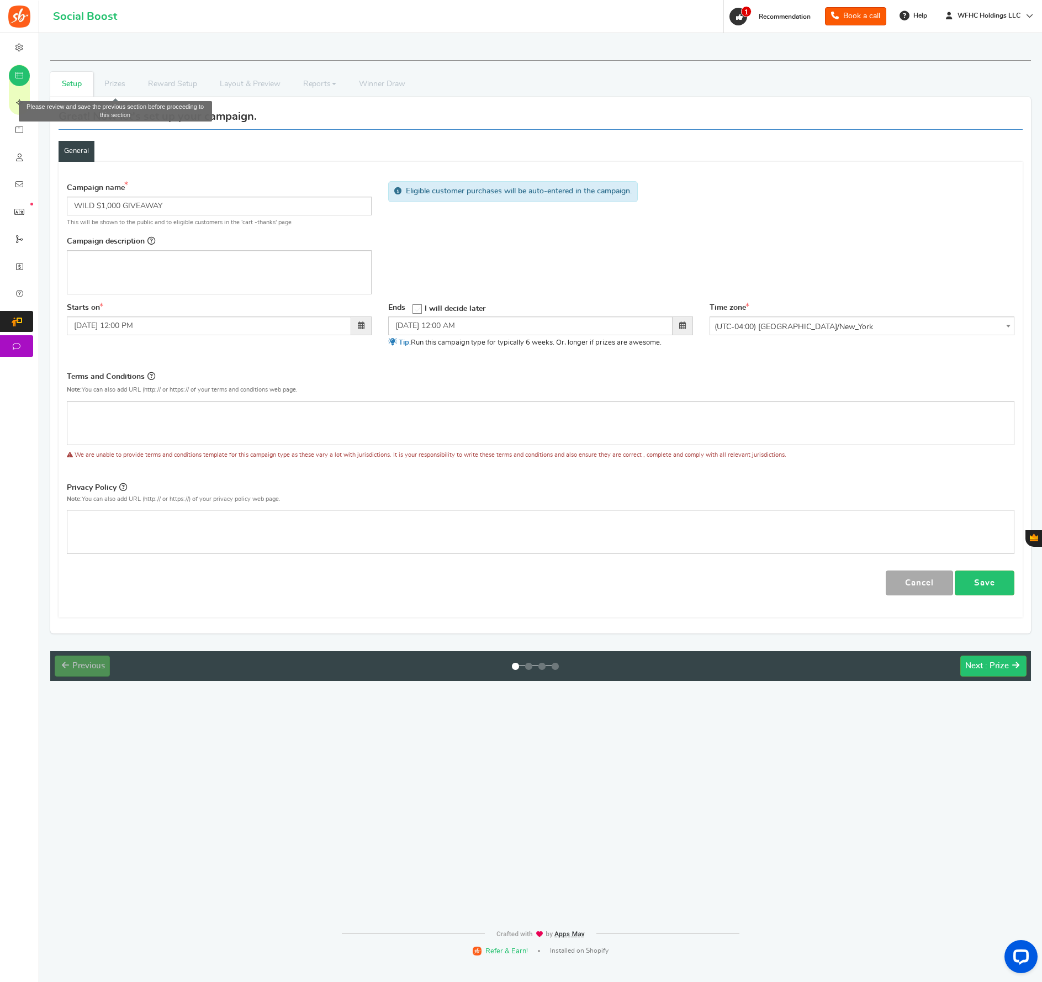
drag, startPoint x: 121, startPoint y: 74, endPoint x: 116, endPoint y: 79, distance: 7.0
click at [121, 75] on li "Prizes" at bounding box center [115, 84] width 44 height 25
click at [114, 84] on li "Prizes" at bounding box center [115, 84] width 44 height 25
click at [126, 273] on div "Editor, competition_desc" at bounding box center [219, 272] width 305 height 44
click at [401, 267] on div "Campaign name Display Title shown publicly WILD $1,000 GIVEAWAY This will be sh…" at bounding box center [541, 239] width 964 height 127
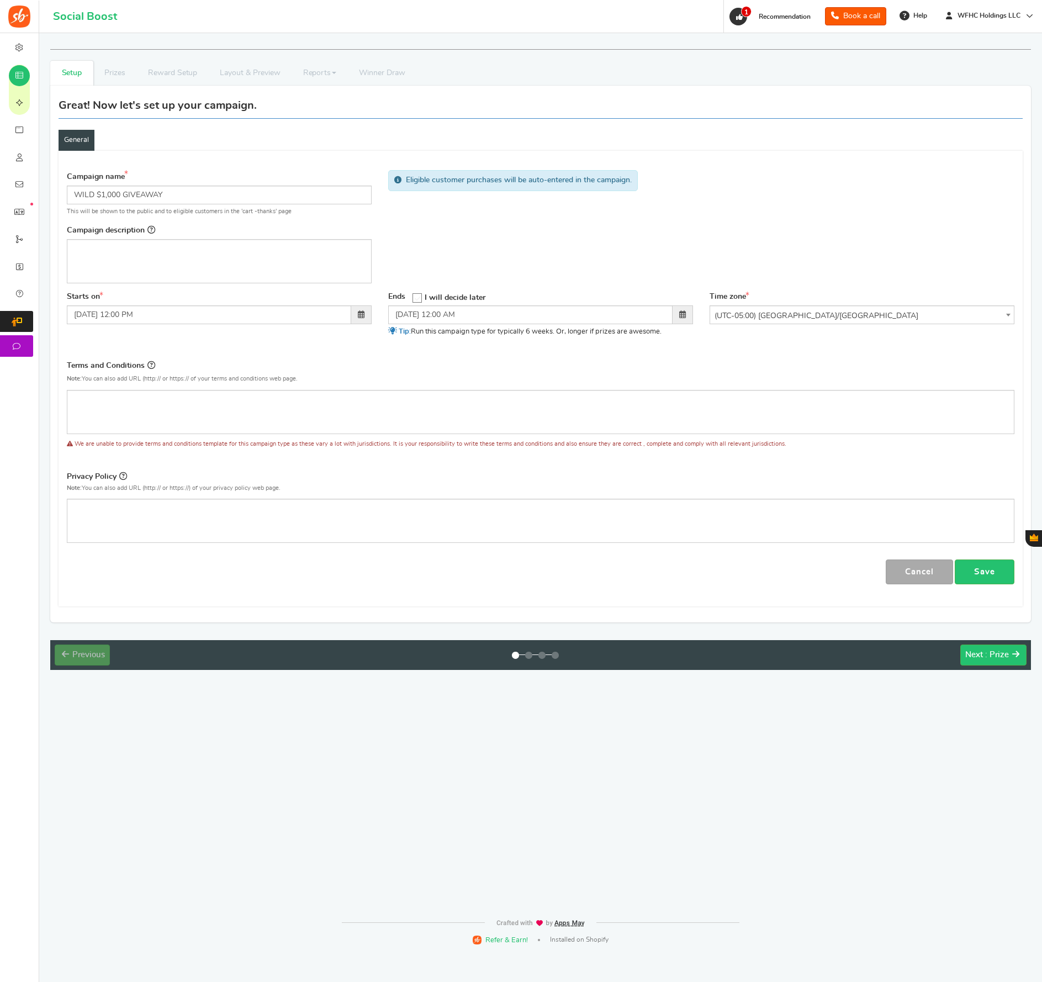
select select "America/New_York"
